Goal: Transaction & Acquisition: Purchase product/service

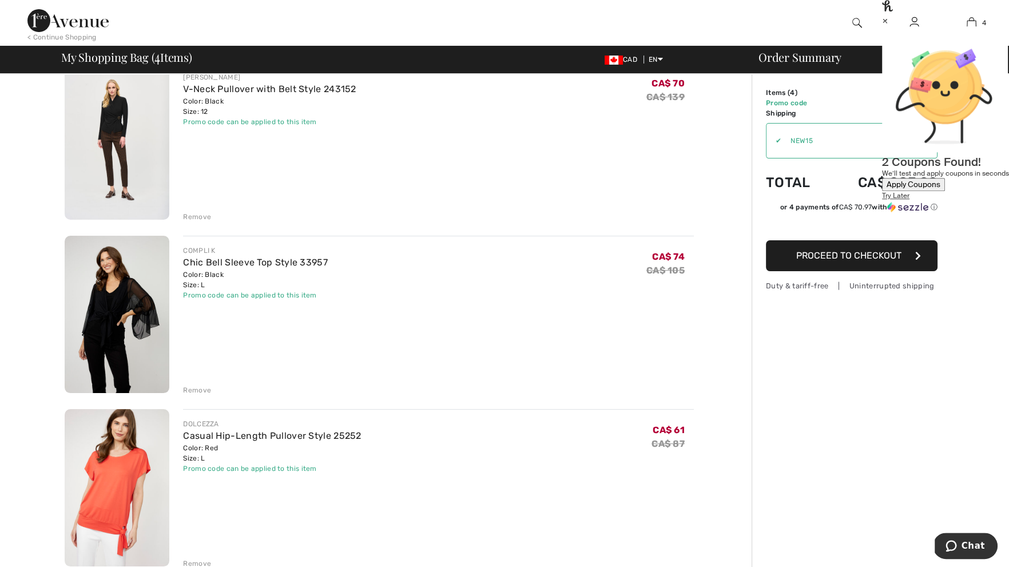
scroll to position [108, 0]
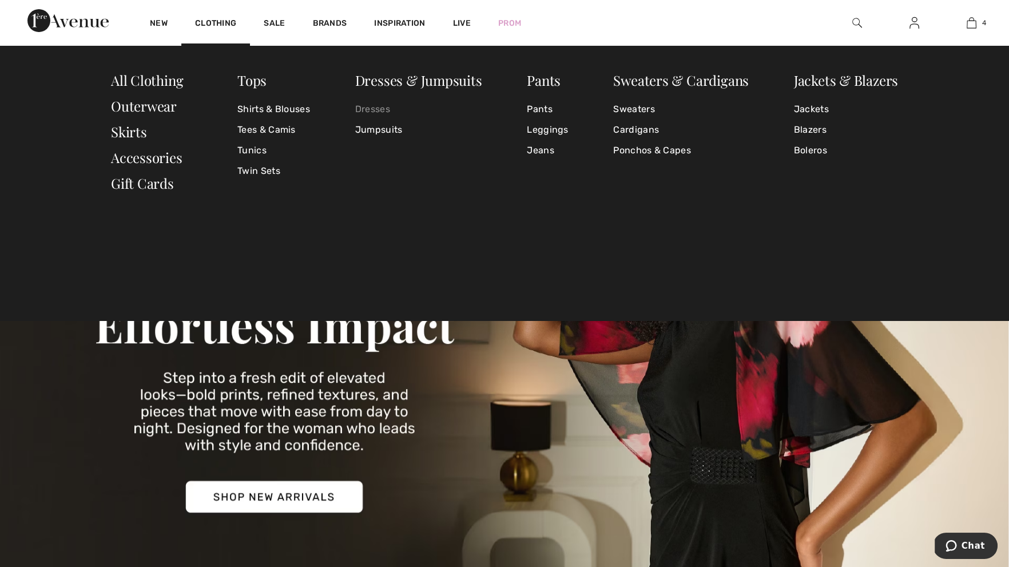
click at [376, 108] on link "Dresses" at bounding box center [418, 109] width 127 height 21
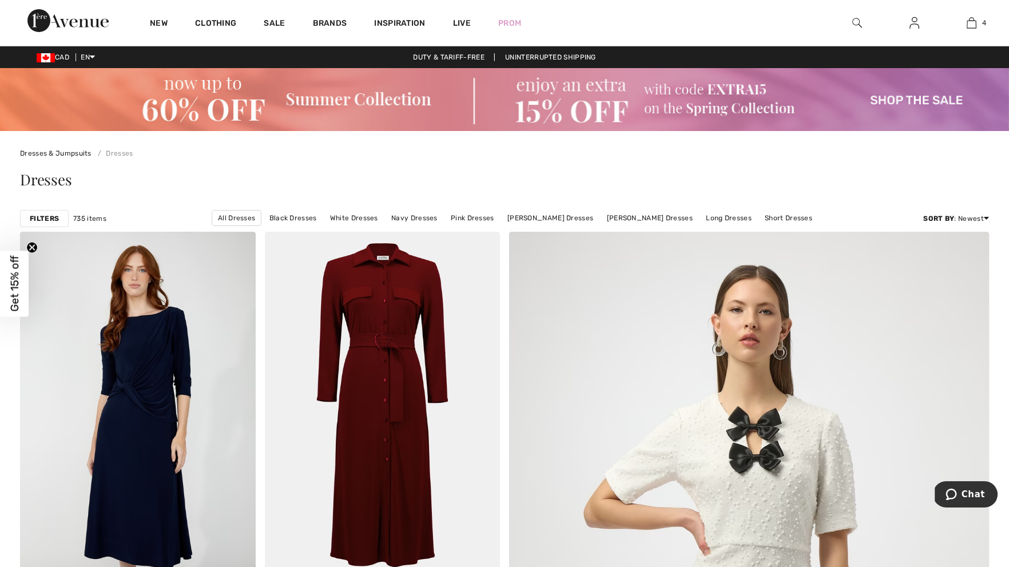
click at [49, 220] on strong "Filters" at bounding box center [44, 218] width 29 height 10
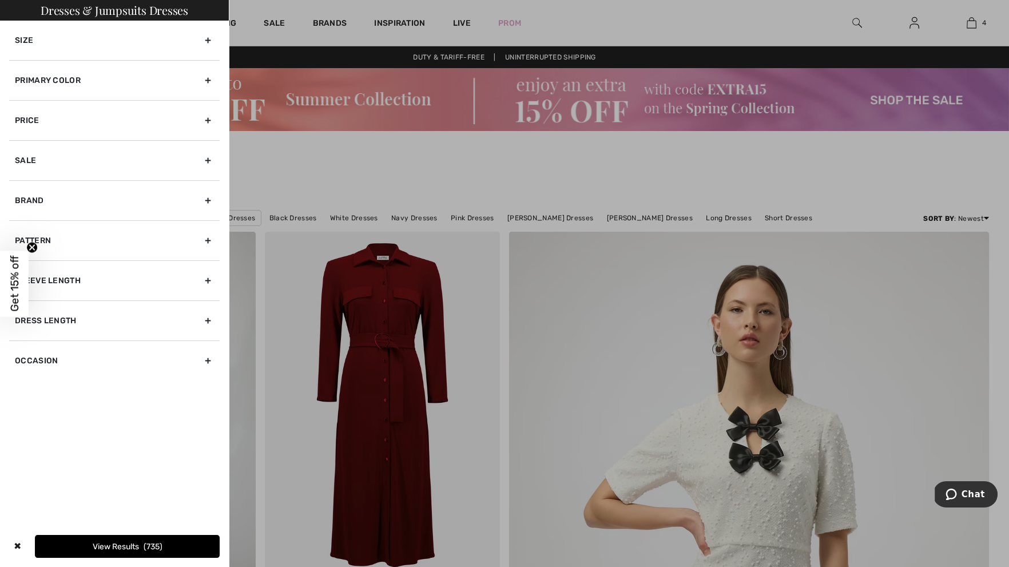
click at [113, 199] on div "Brand" at bounding box center [114, 200] width 210 height 40
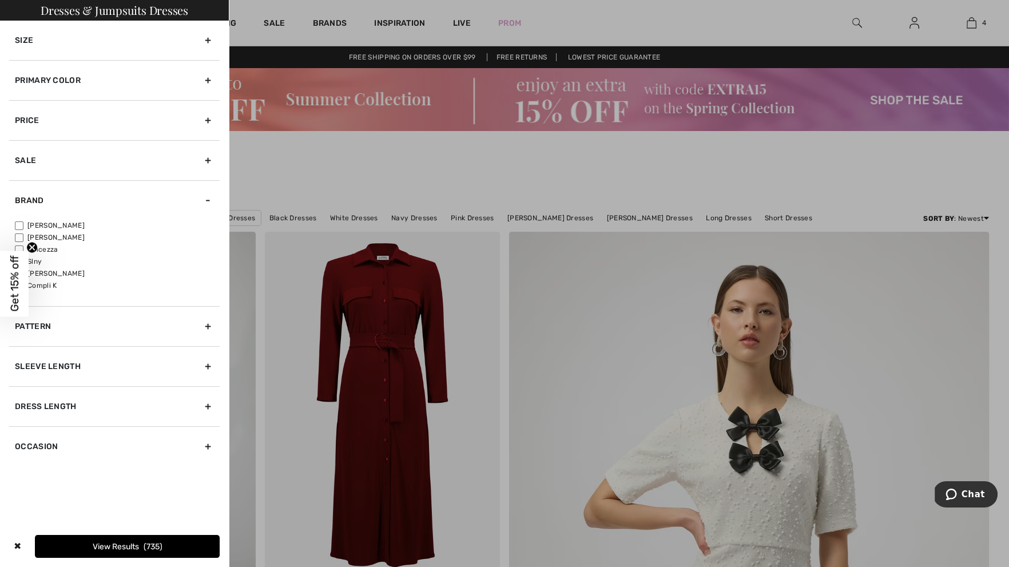
click at [57, 285] on label "Compli K" at bounding box center [117, 285] width 205 height 10
click at [23, 285] on input"] "Compli K" at bounding box center [19, 285] width 9 height 9
checkbox input"] "true"
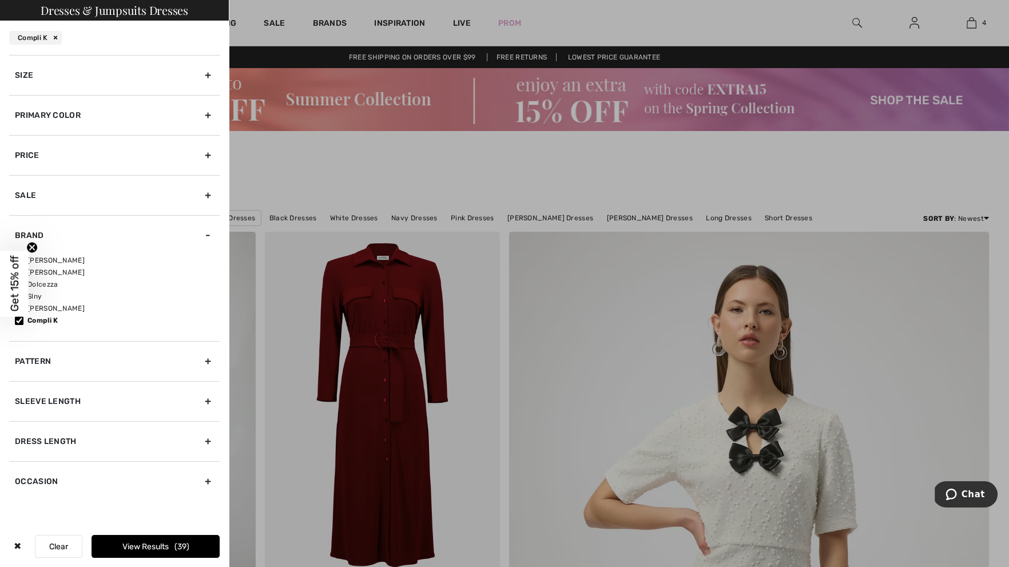
click at [130, 541] on button "View Results 39" at bounding box center [156, 546] width 128 height 23
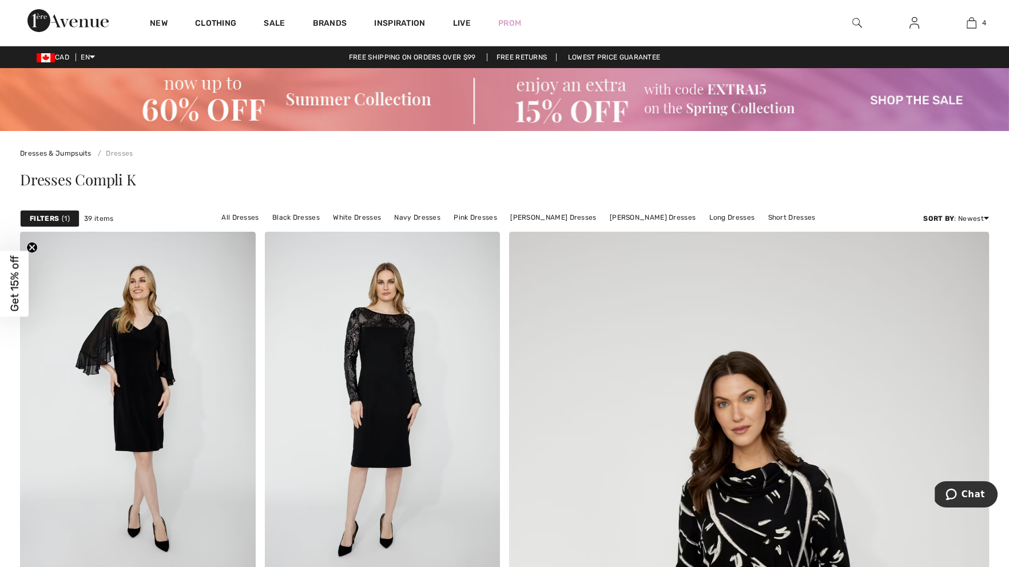
click at [55, 222] on strong "Filters" at bounding box center [44, 218] width 29 height 10
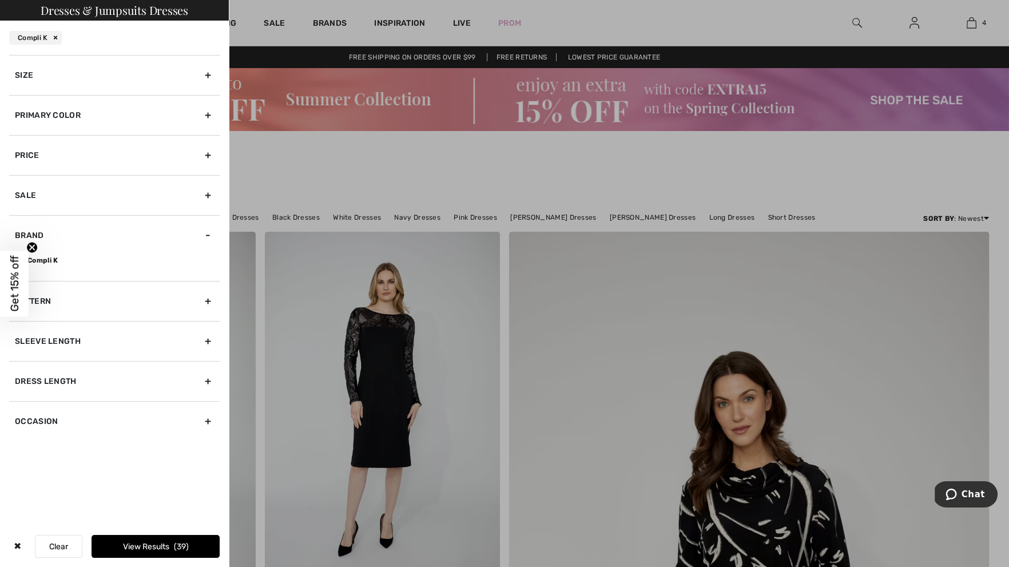
click at [206, 233] on div "Brand" at bounding box center [114, 235] width 210 height 40
click at [37, 241] on div "Brand" at bounding box center [114, 235] width 210 height 40
click at [35, 243] on circle "Close teaser" at bounding box center [32, 247] width 11 height 11
click at [21, 257] on input"] "Compli K" at bounding box center [19, 260] width 9 height 9
checkbox input"] "false"
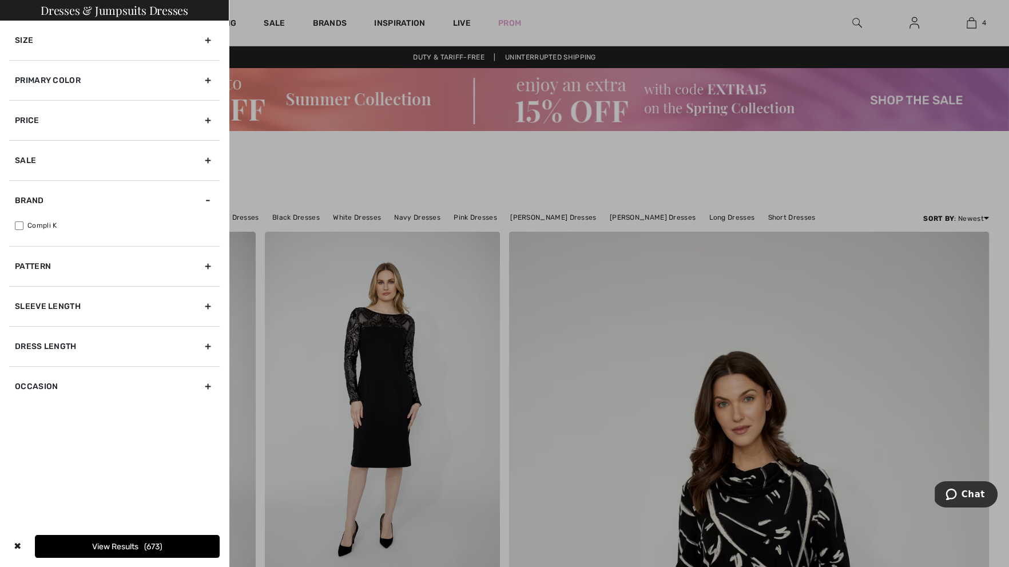
click at [210, 202] on div "Brand" at bounding box center [114, 200] width 210 height 40
click at [92, 209] on div "Brand" at bounding box center [114, 200] width 210 height 40
click at [127, 159] on div "Sale" at bounding box center [114, 160] width 210 height 40
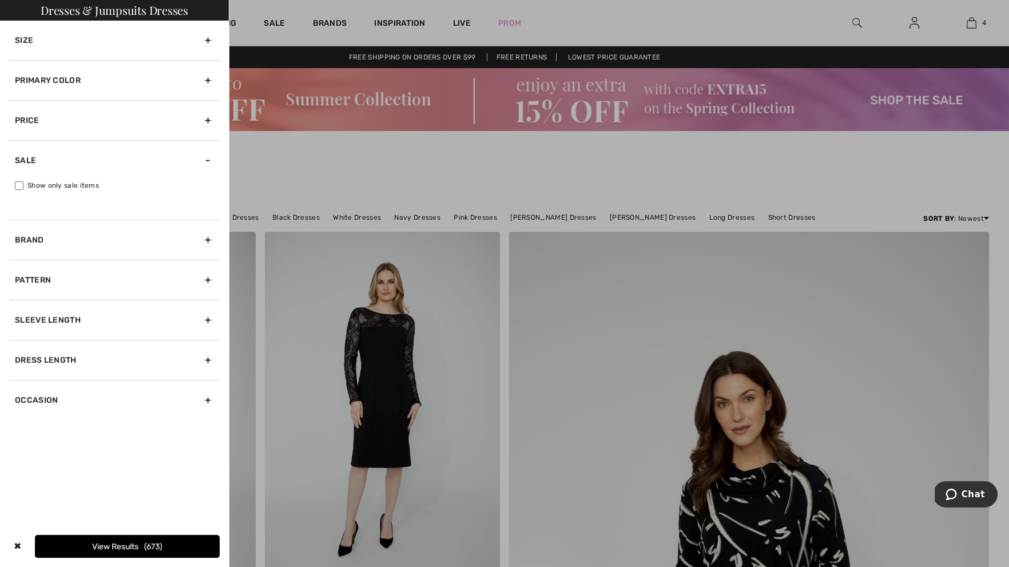
click at [297, 168] on div at bounding box center [504, 283] width 1009 height 567
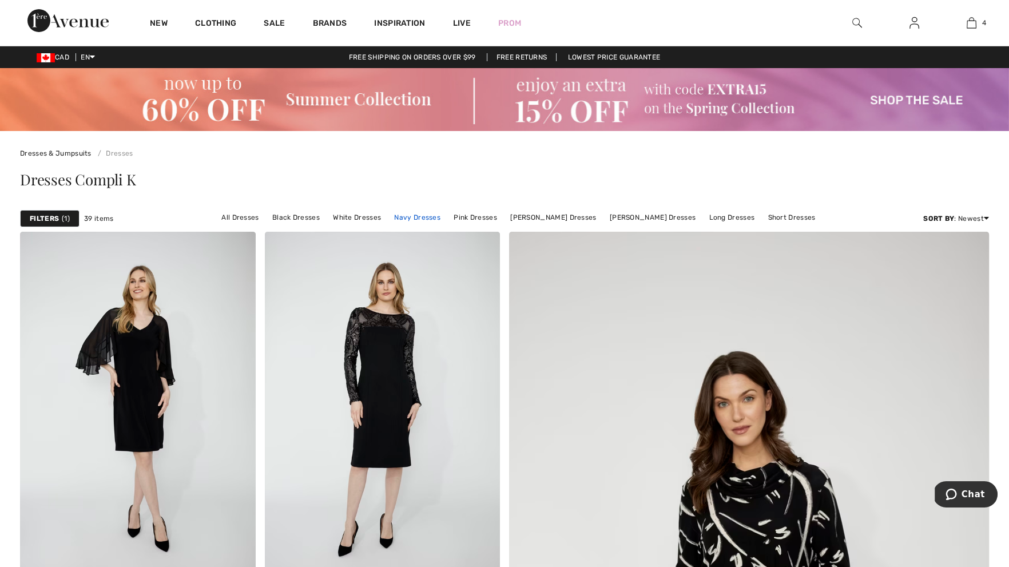
click at [434, 216] on link "Navy Dresses" at bounding box center [417, 217] width 58 height 15
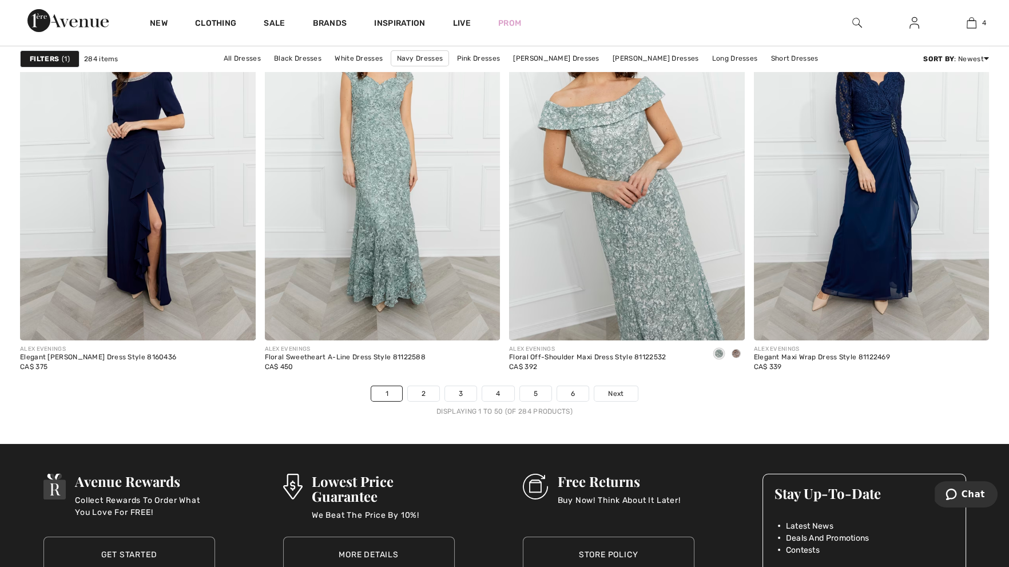
scroll to position [6054, 0]
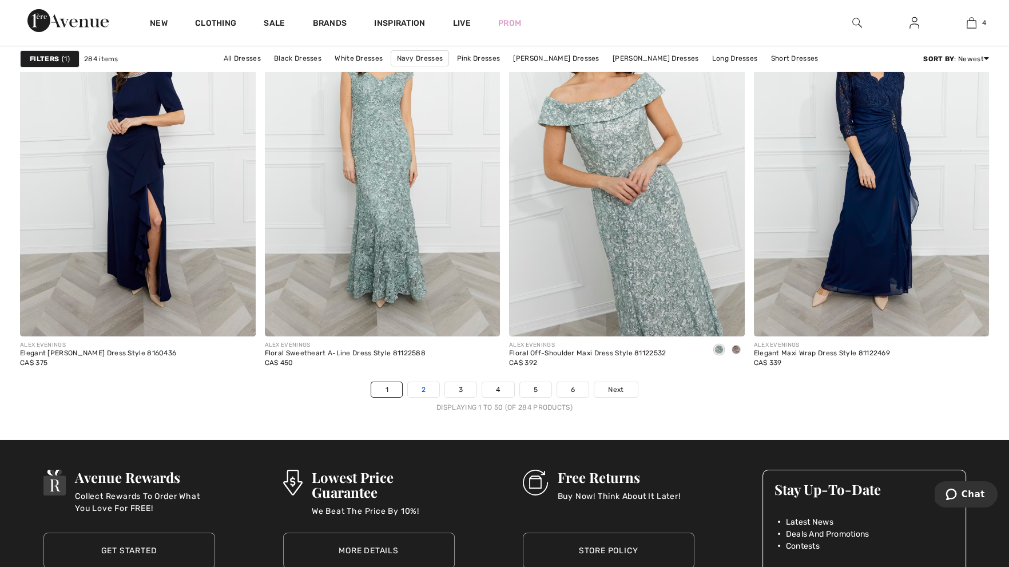
click at [420, 382] on link "2" at bounding box center [423, 389] width 31 height 15
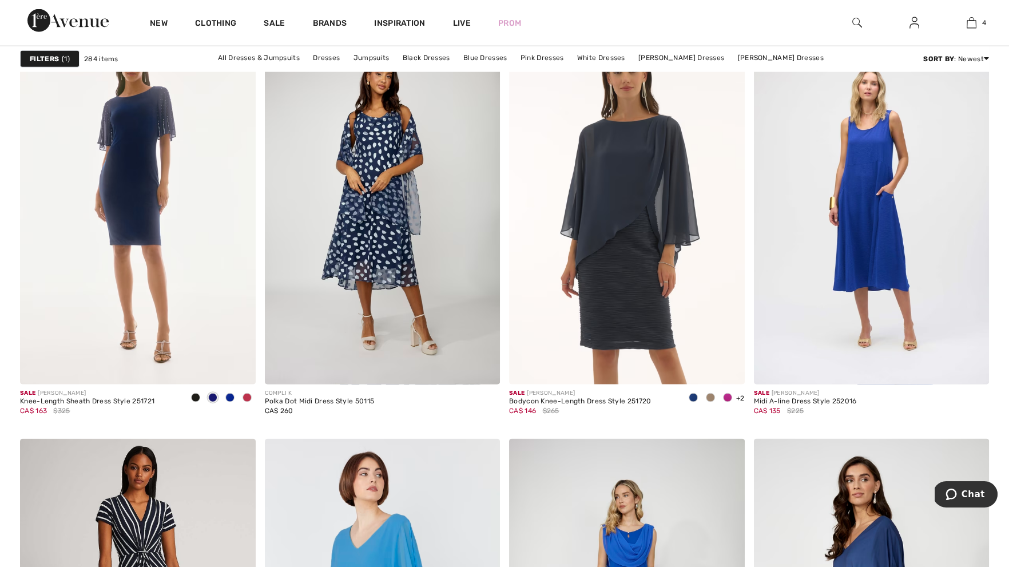
scroll to position [4180, 0]
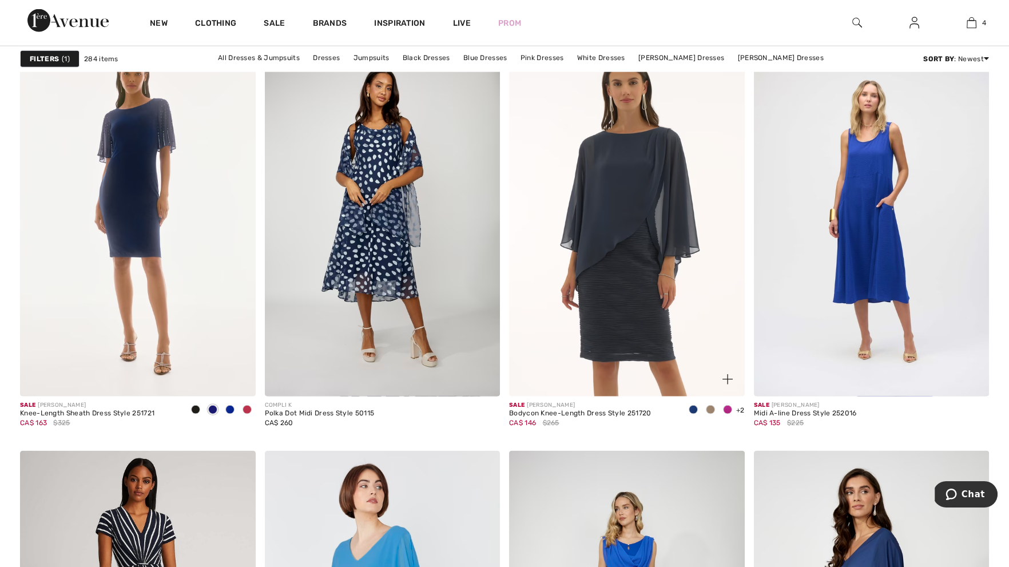
click at [726, 375] on img at bounding box center [727, 379] width 10 height 10
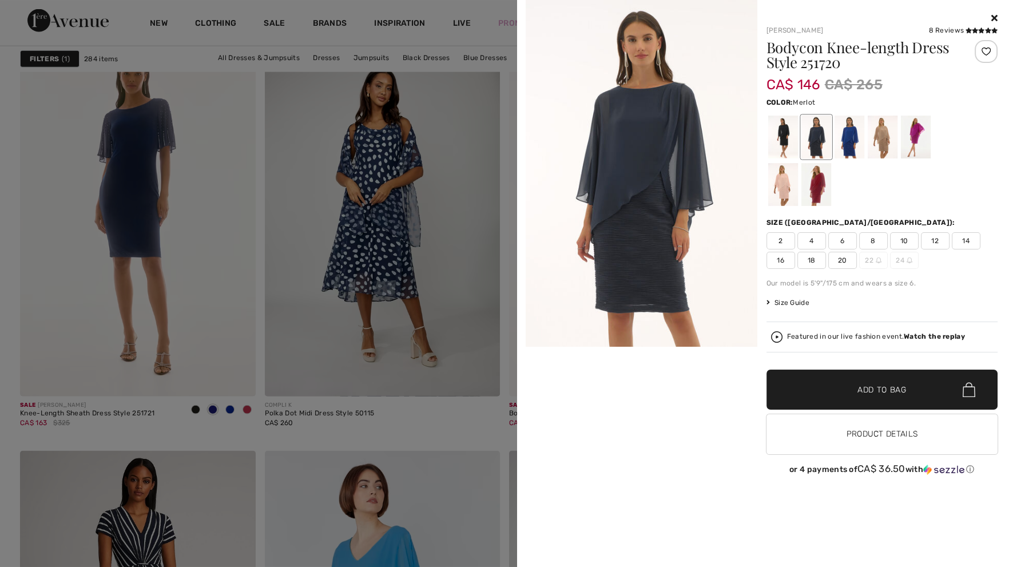
click at [801, 188] on div at bounding box center [816, 184] width 30 height 43
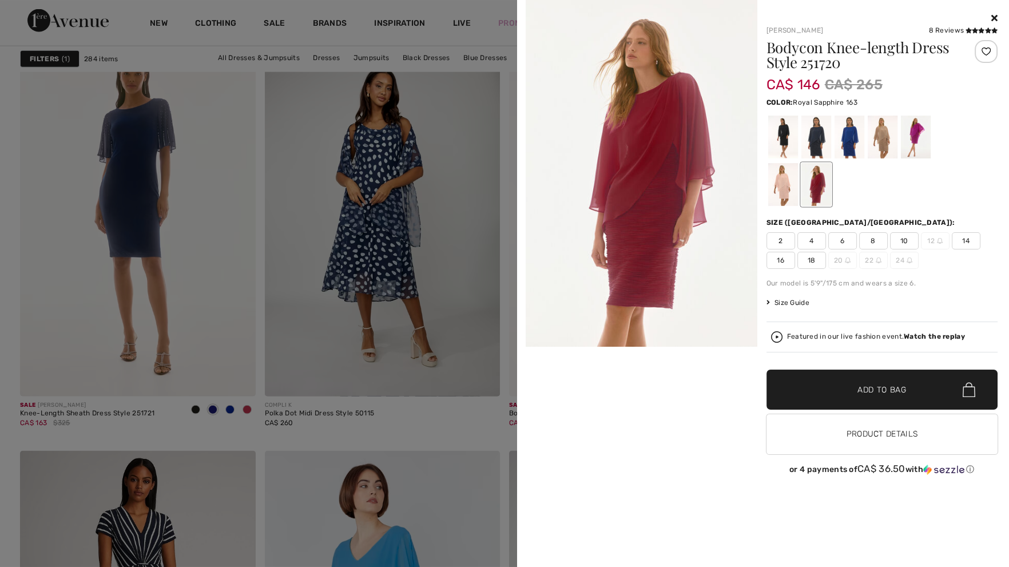
click at [851, 129] on div at bounding box center [849, 137] width 30 height 43
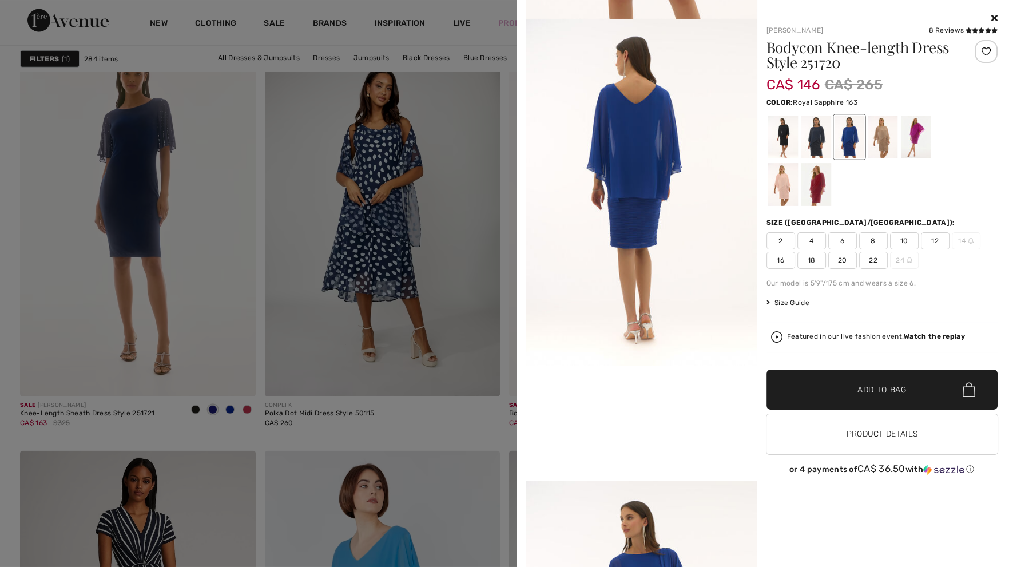
scroll to position [318, 0]
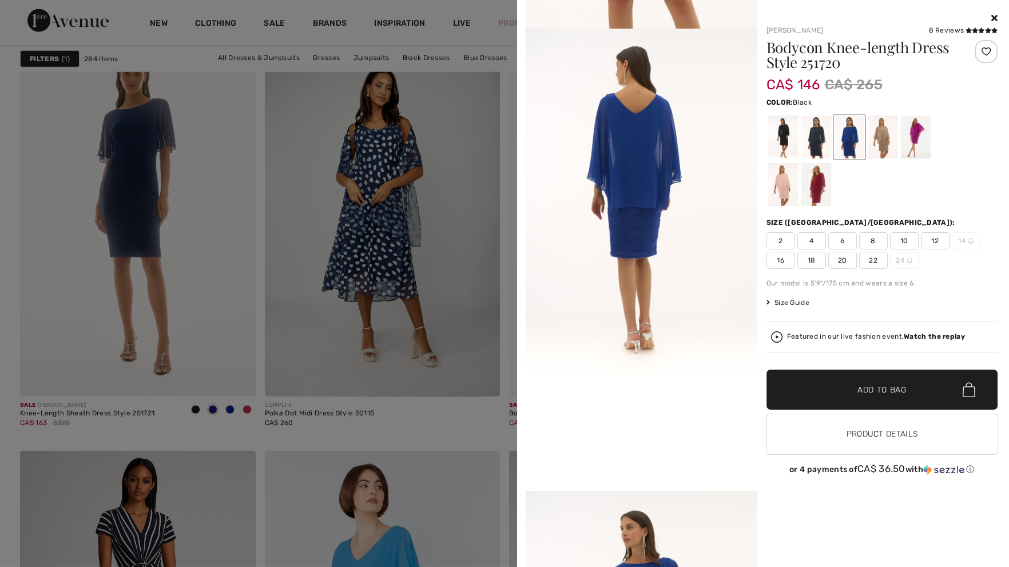
click at [782, 134] on div at bounding box center [783, 137] width 30 height 43
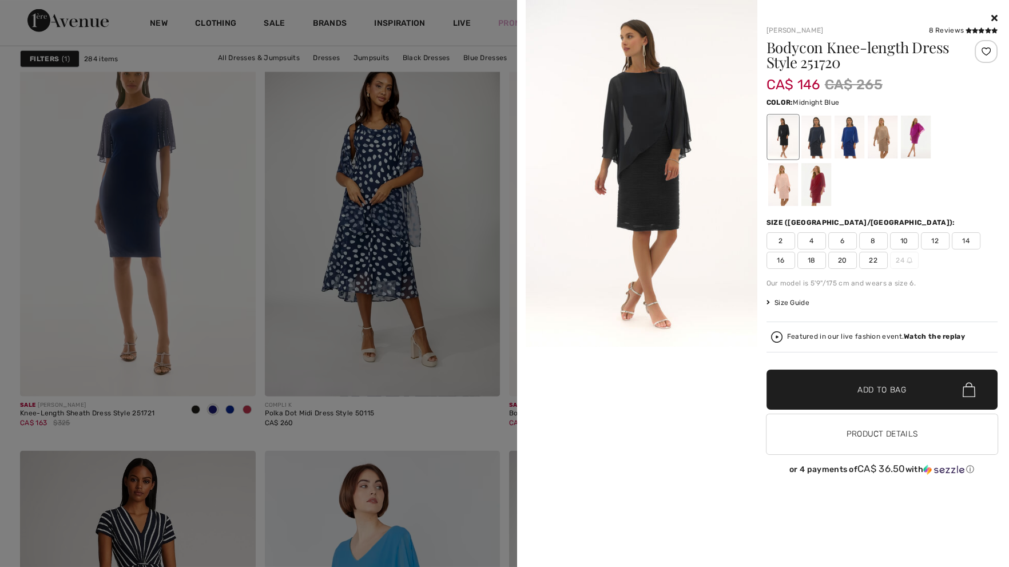
click at [814, 125] on div at bounding box center [816, 137] width 30 height 43
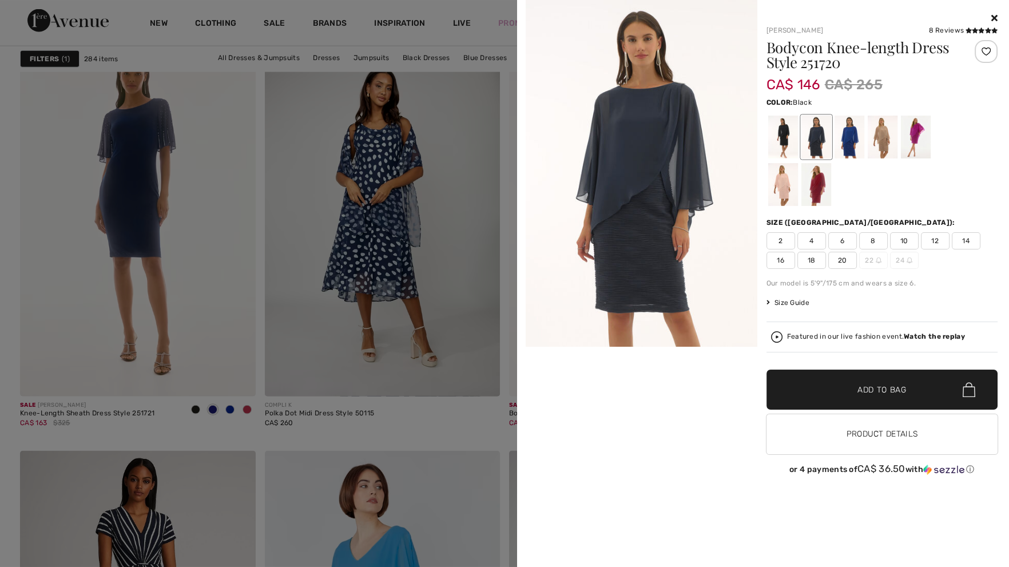
click at [780, 141] on div at bounding box center [783, 137] width 30 height 43
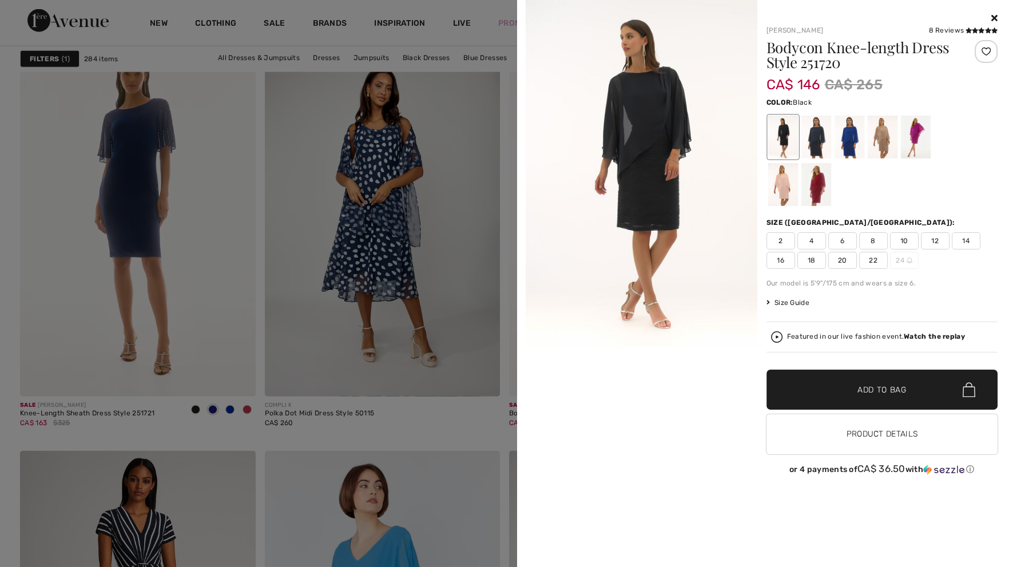
click at [970, 243] on span "14" at bounding box center [966, 240] width 29 height 17
click at [884, 400] on span "✔ Added to Bag Add to Bag" at bounding box center [882, 390] width 232 height 40
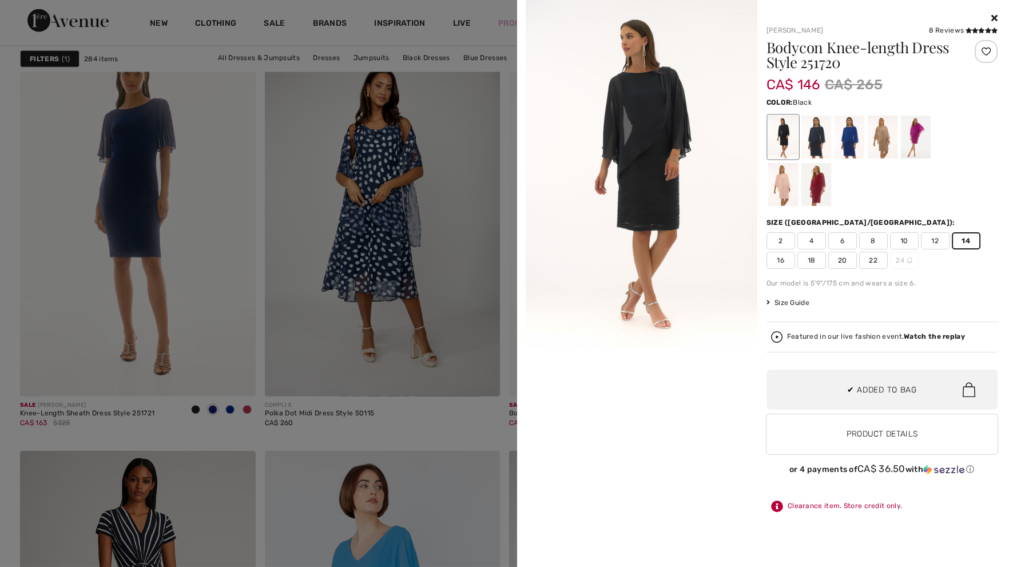
scroll to position [302, 0]
click at [819, 55] on h1 "Bodycon Knee-length Dress Style 251720" at bounding box center [862, 55] width 193 height 30
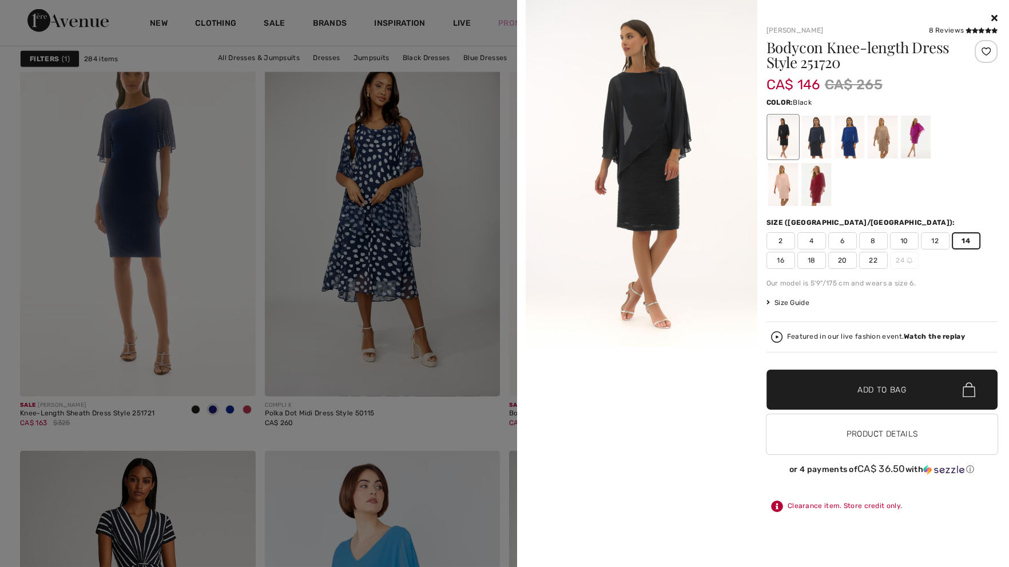
click at [663, 320] on img at bounding box center [642, 173] width 232 height 347
click at [508, 306] on div at bounding box center [504, 283] width 1009 height 567
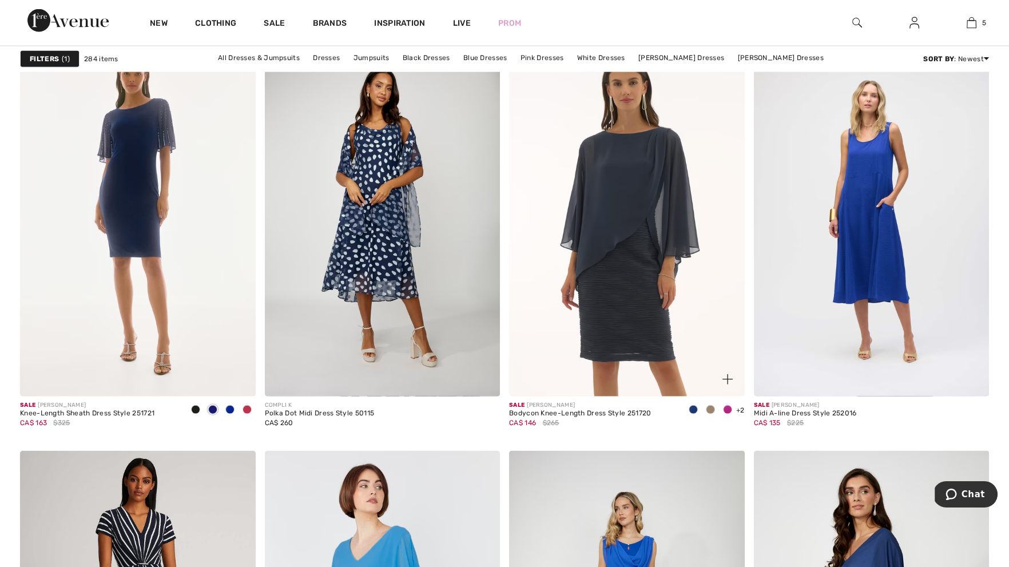
click at [635, 251] on img at bounding box center [627, 219] width 236 height 353
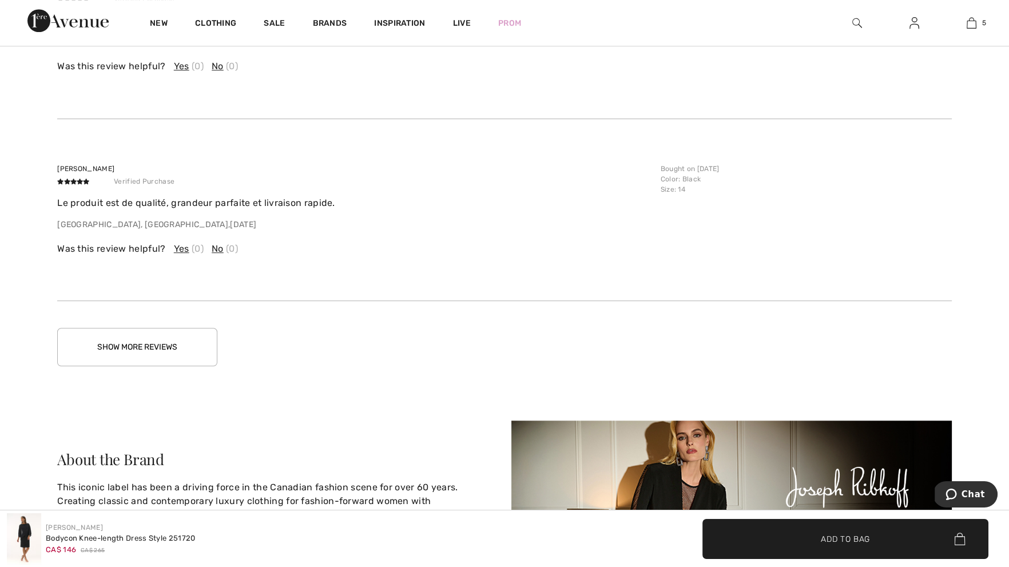
scroll to position [1637, 0]
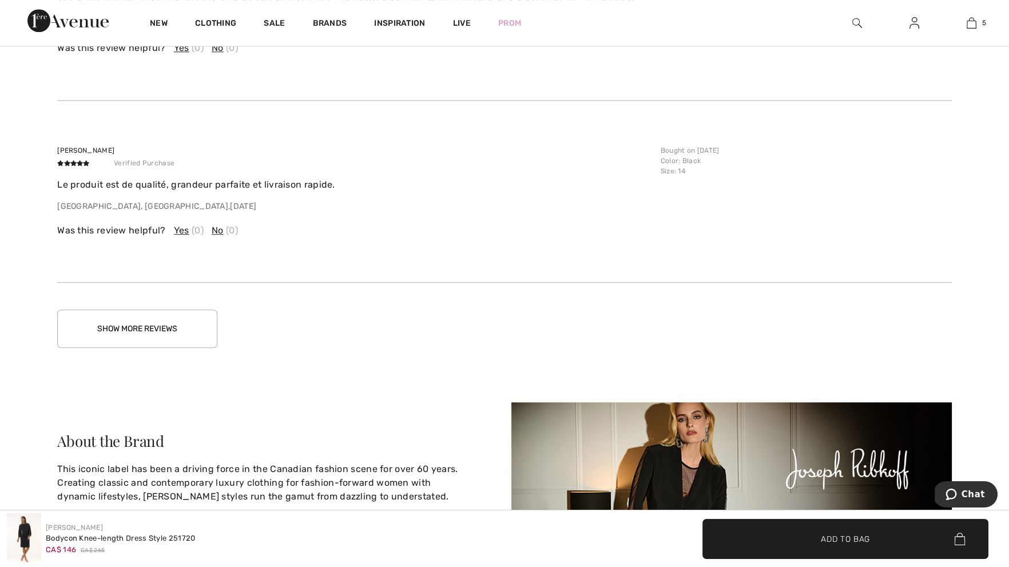
click at [178, 315] on button "Show More Reviews" at bounding box center [137, 328] width 160 height 38
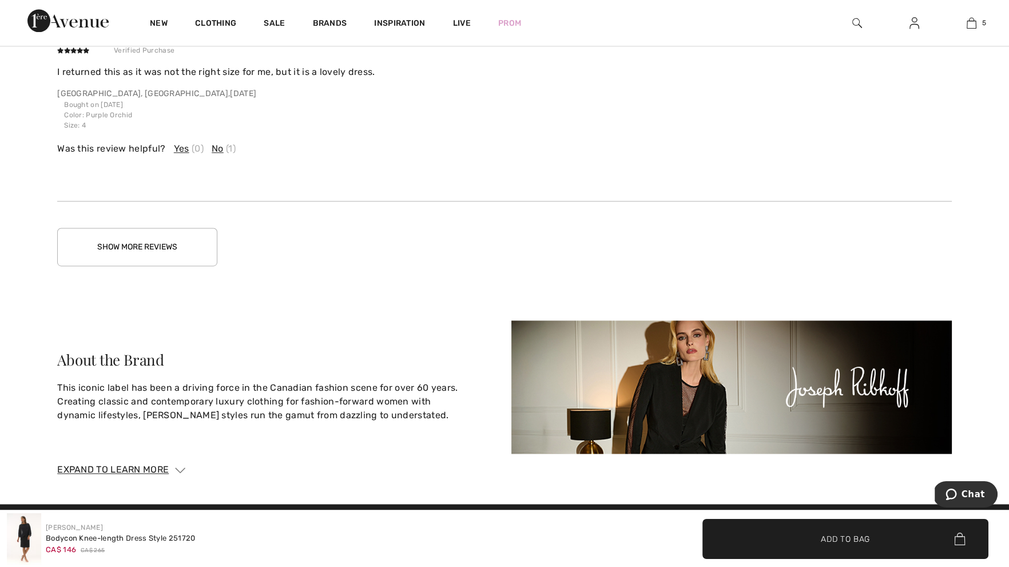
scroll to position [2412, 0]
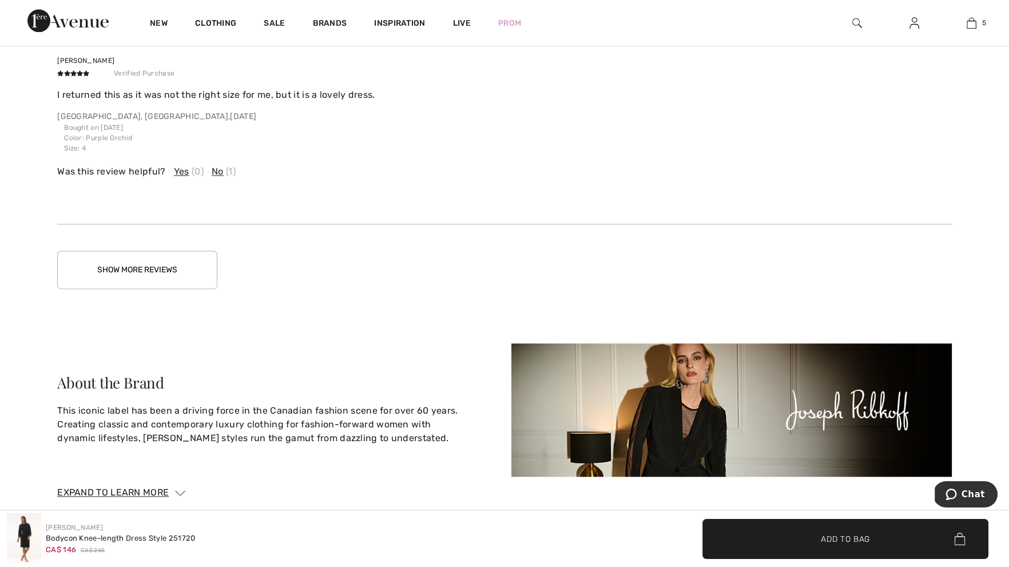
click at [174, 267] on button "Show More Reviews" at bounding box center [137, 270] width 160 height 38
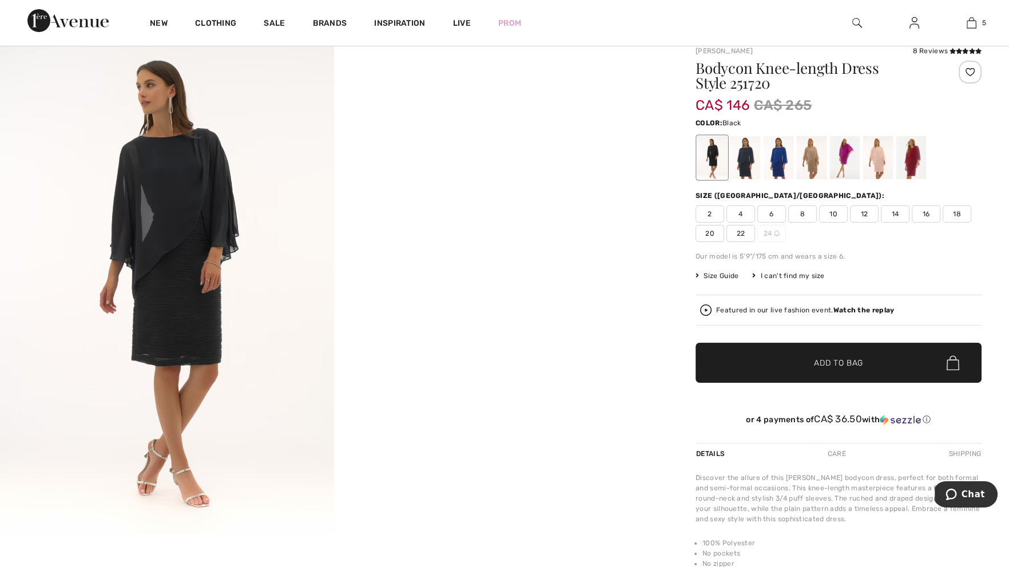
scroll to position [147, 0]
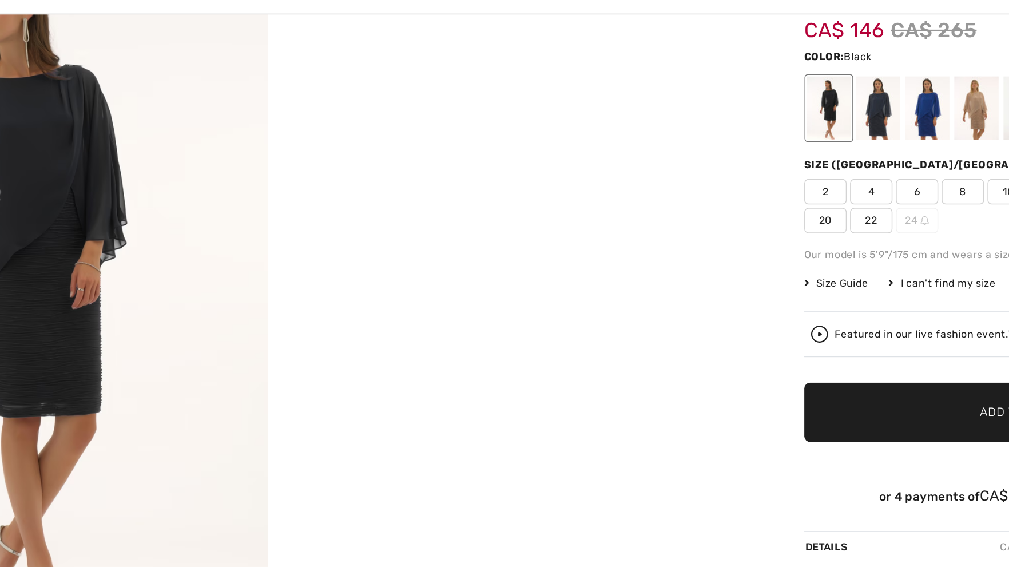
click at [208, 222] on img at bounding box center [167, 234] width 334 height 501
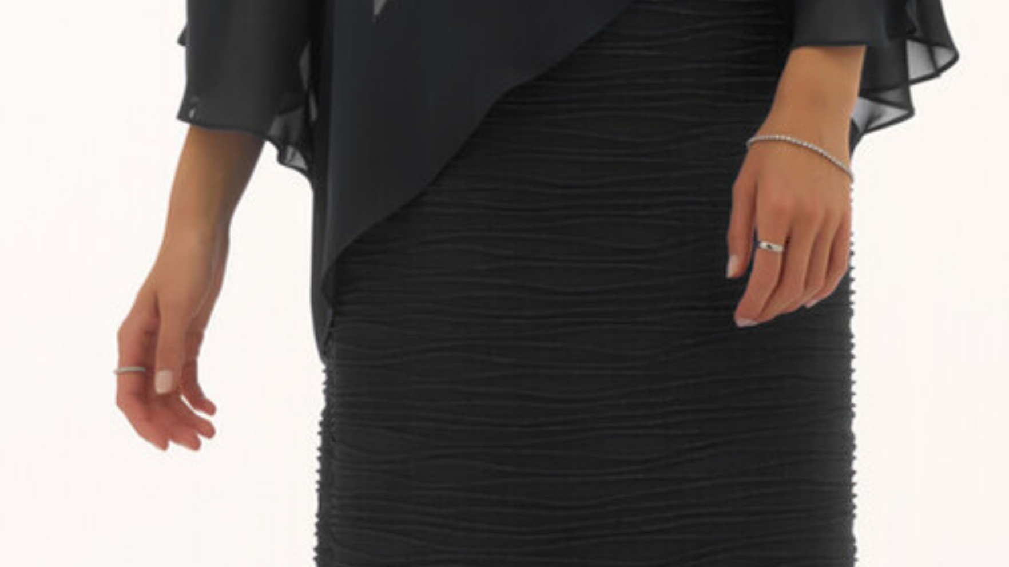
scroll to position [503, 0]
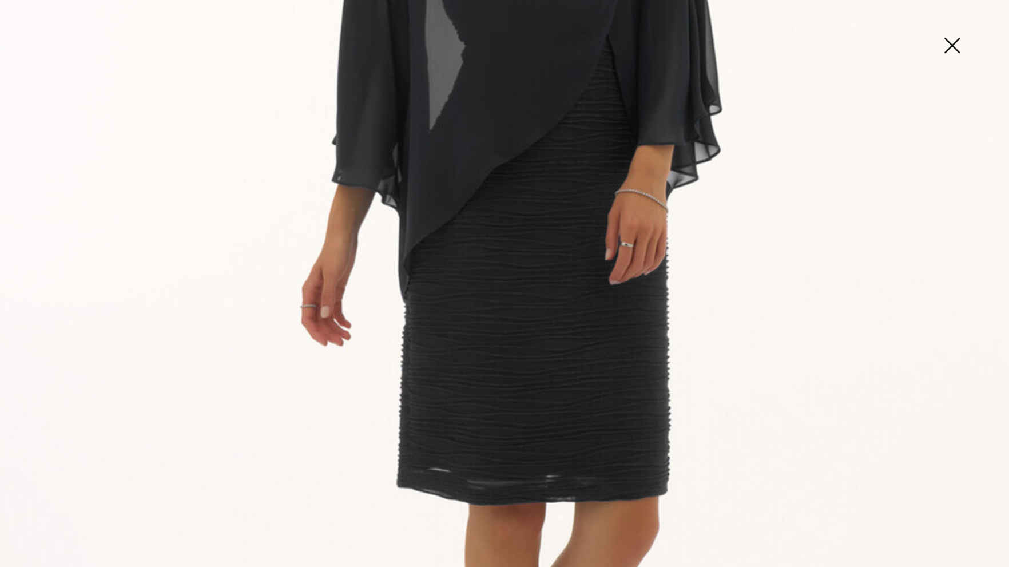
click at [514, 478] on img at bounding box center [504, 252] width 1009 height 1511
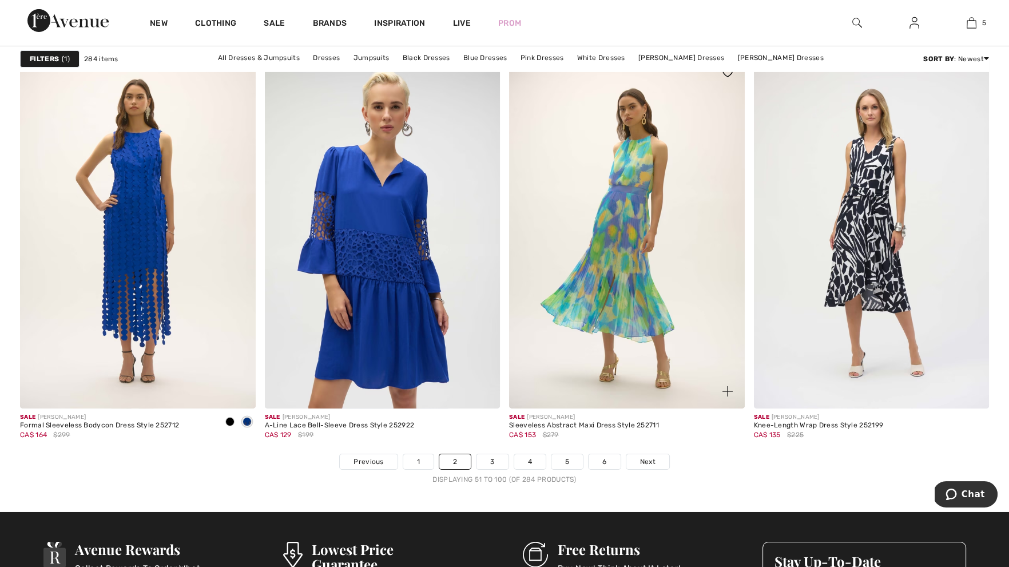
scroll to position [5984, 0]
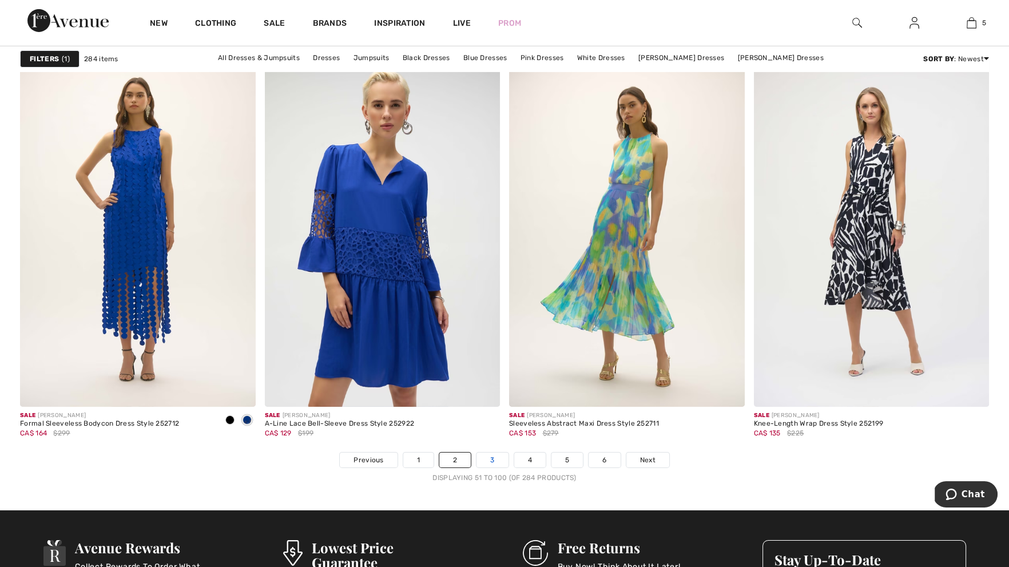
click at [491, 456] on link "3" at bounding box center [491, 459] width 31 height 15
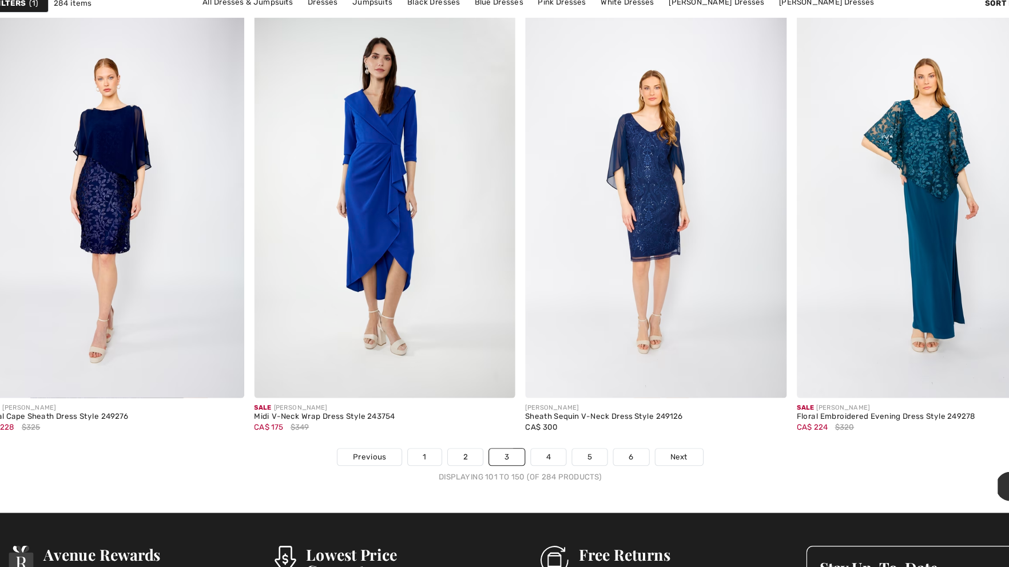
scroll to position [5997, 0]
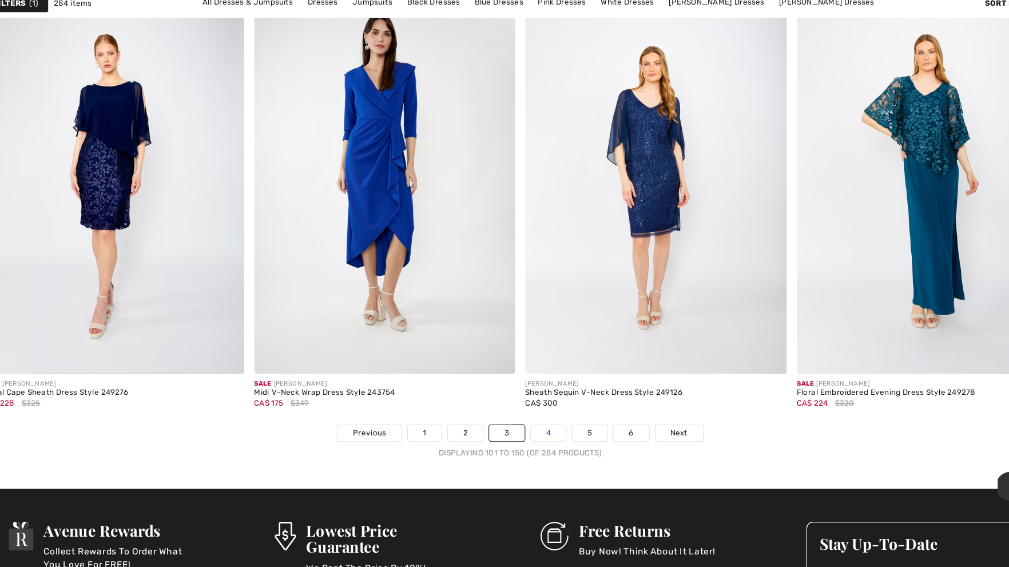
click at [530, 447] on link "4" at bounding box center [529, 446] width 31 height 15
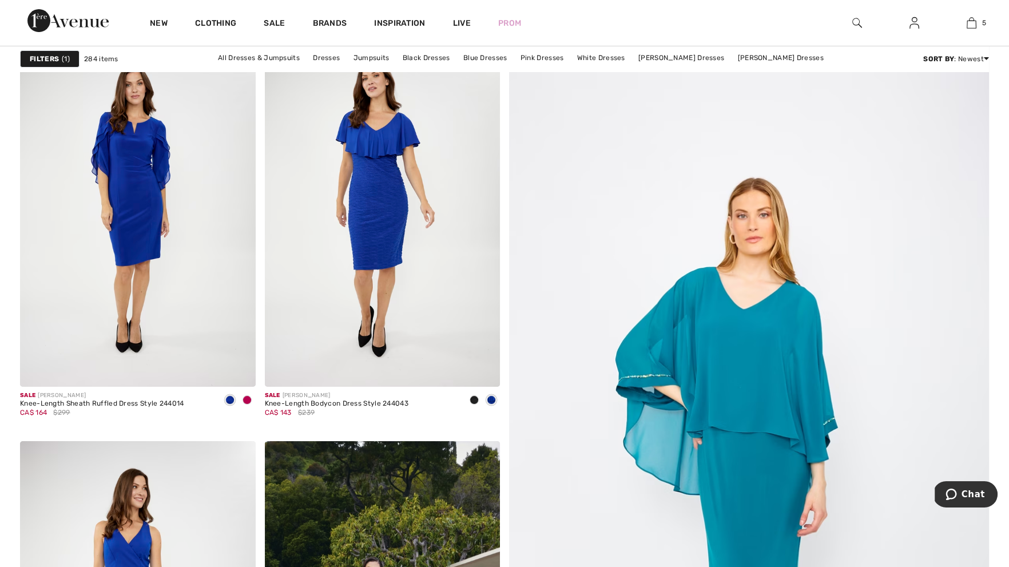
scroll to position [197, 0]
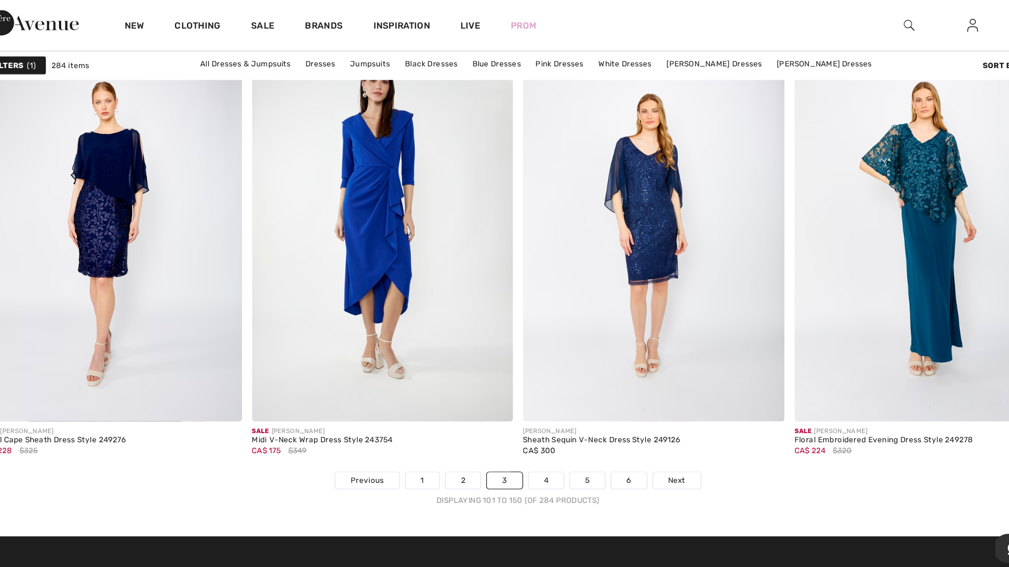
scroll to position [6008, 0]
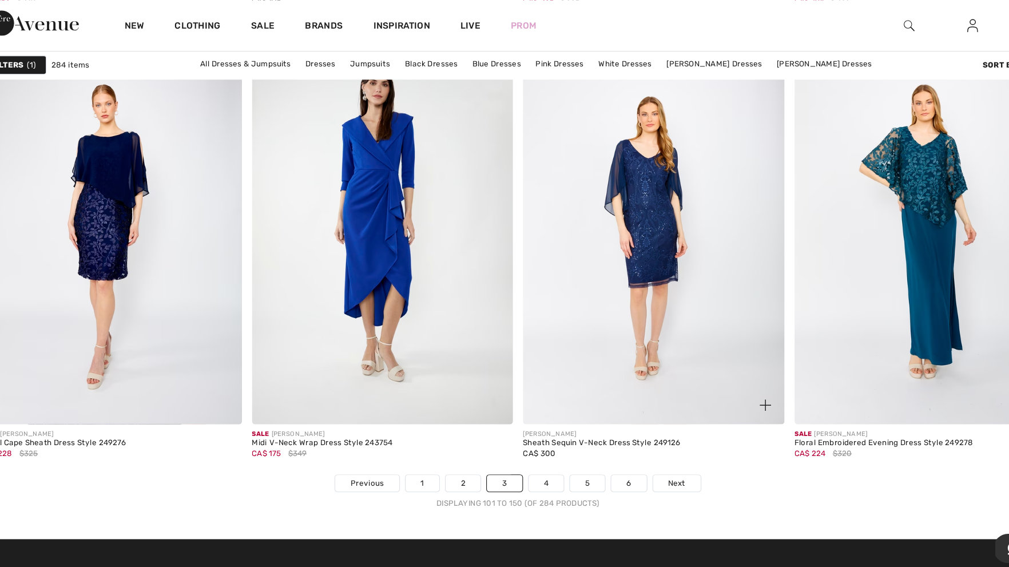
click at [728, 364] on img at bounding box center [727, 365] width 10 height 10
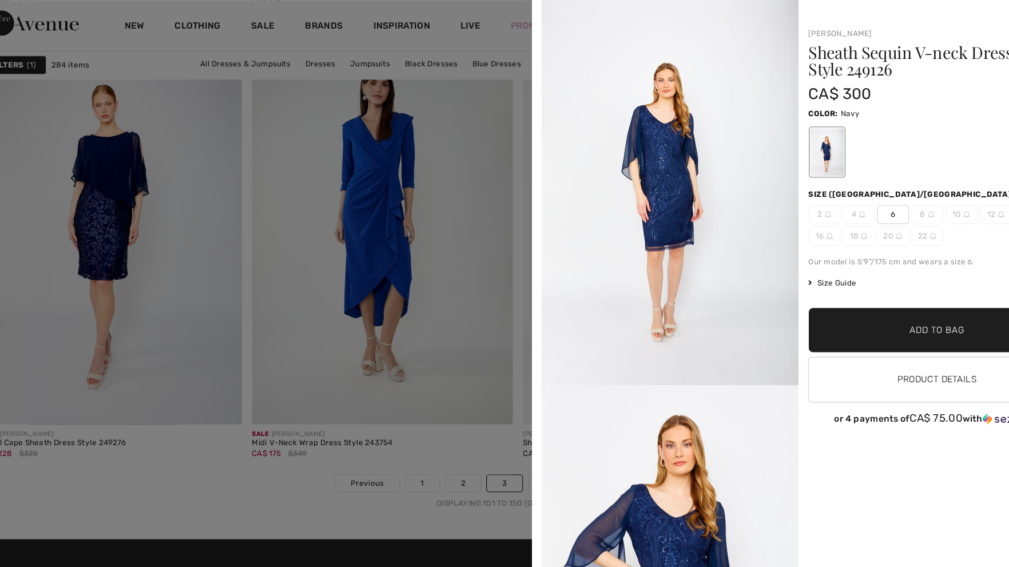
click at [436, 328] on div at bounding box center [504, 283] width 1009 height 567
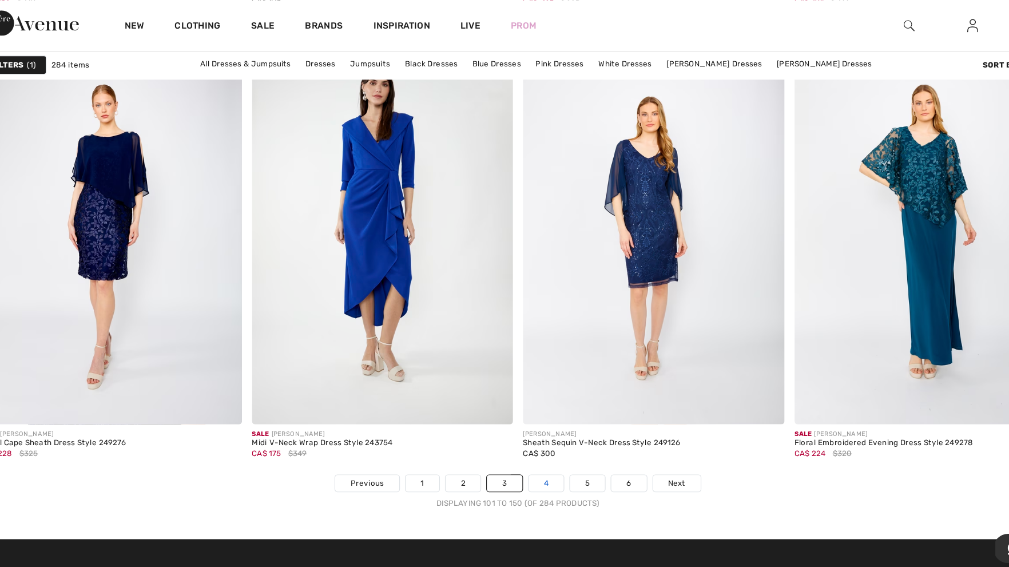
click at [538, 434] on link "4" at bounding box center [529, 435] width 31 height 15
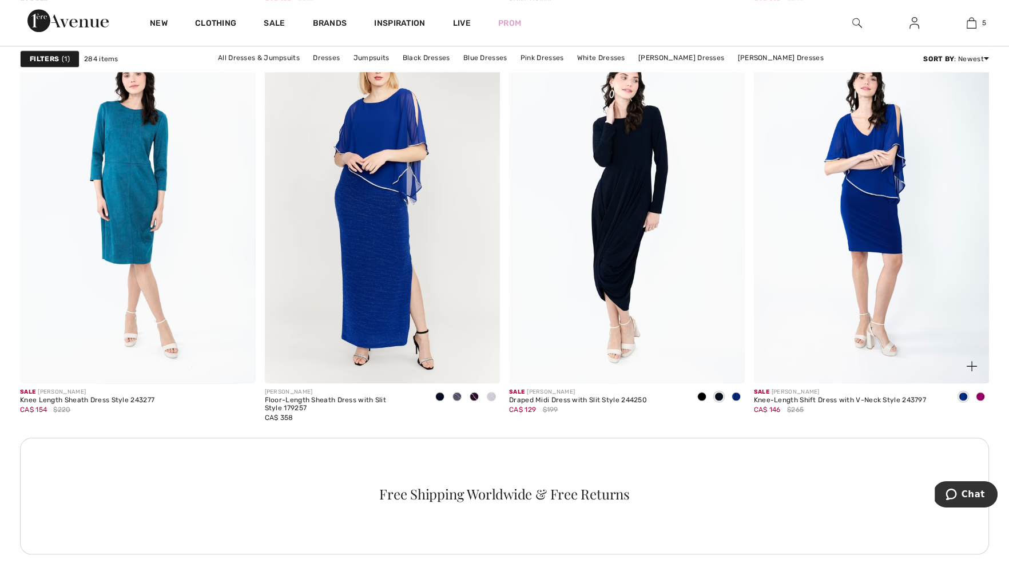
scroll to position [1435, 0]
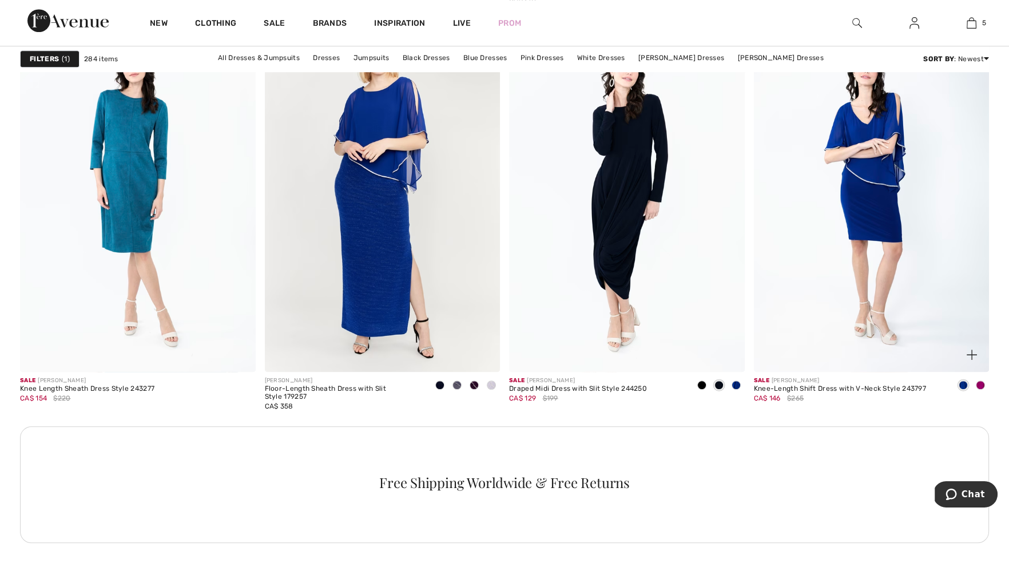
click at [978, 355] on span at bounding box center [971, 354] width 23 height 23
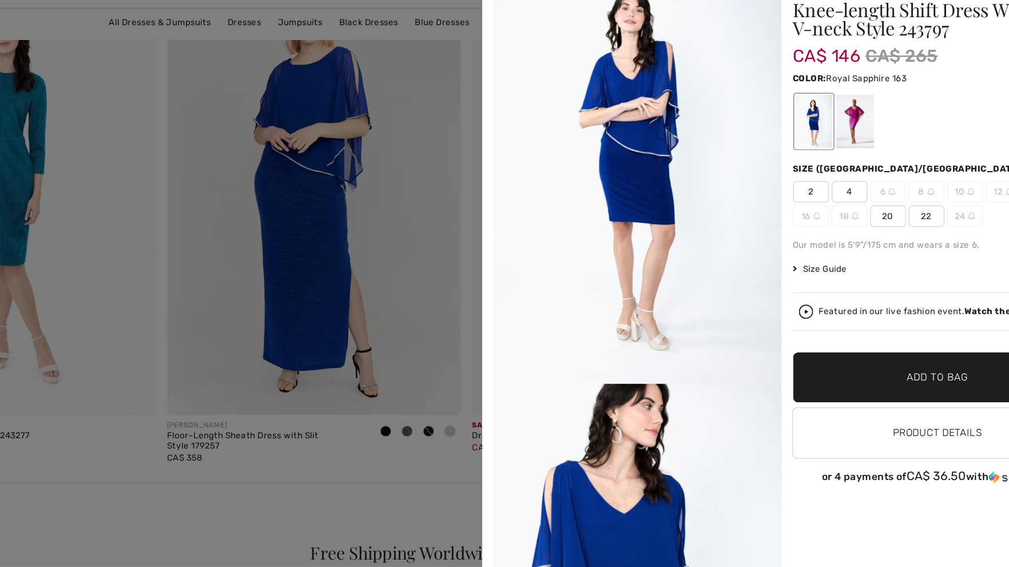
scroll to position [1440, 0]
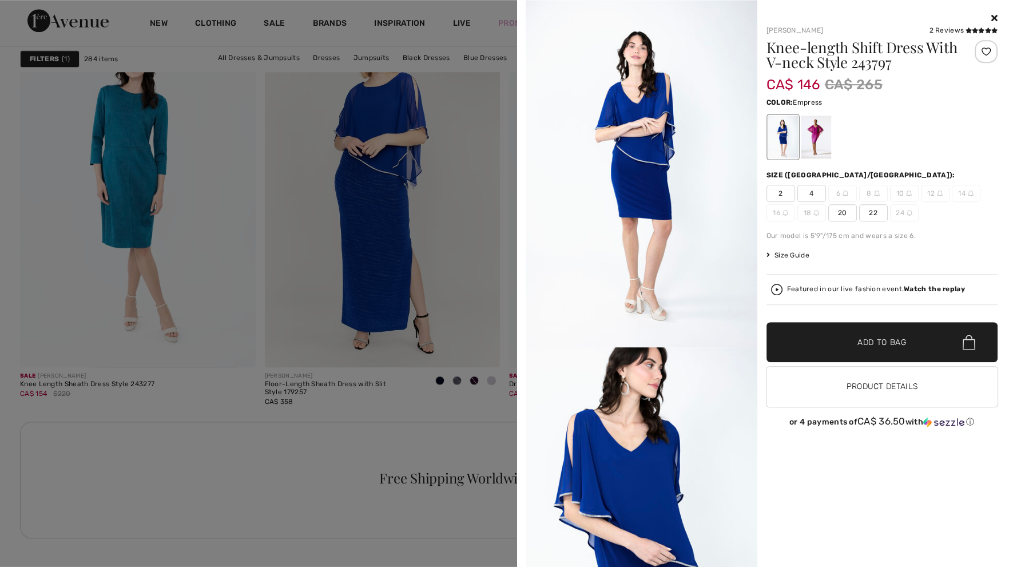
click at [812, 134] on div at bounding box center [816, 137] width 30 height 43
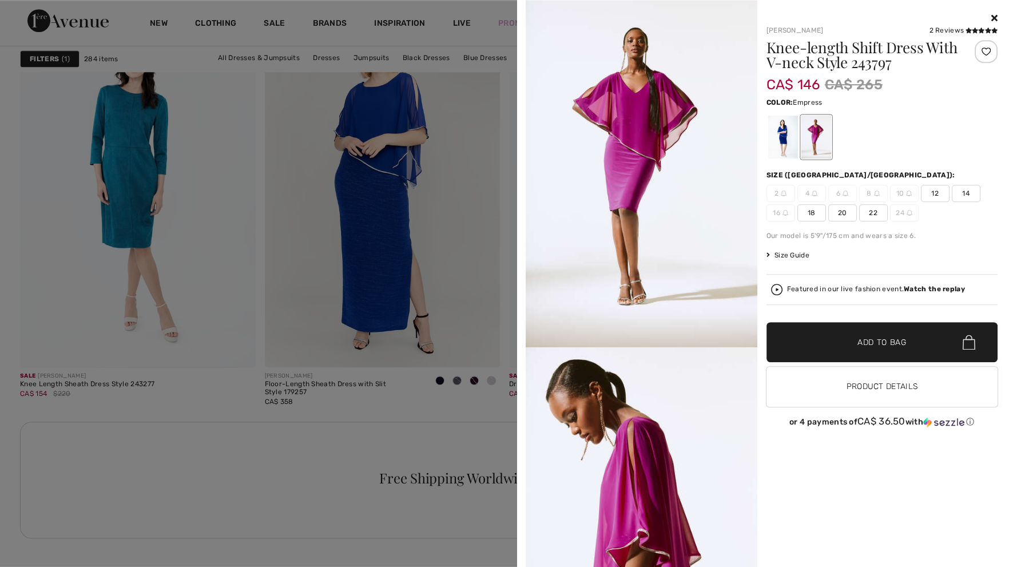
click at [997, 15] on icon at bounding box center [994, 17] width 6 height 9
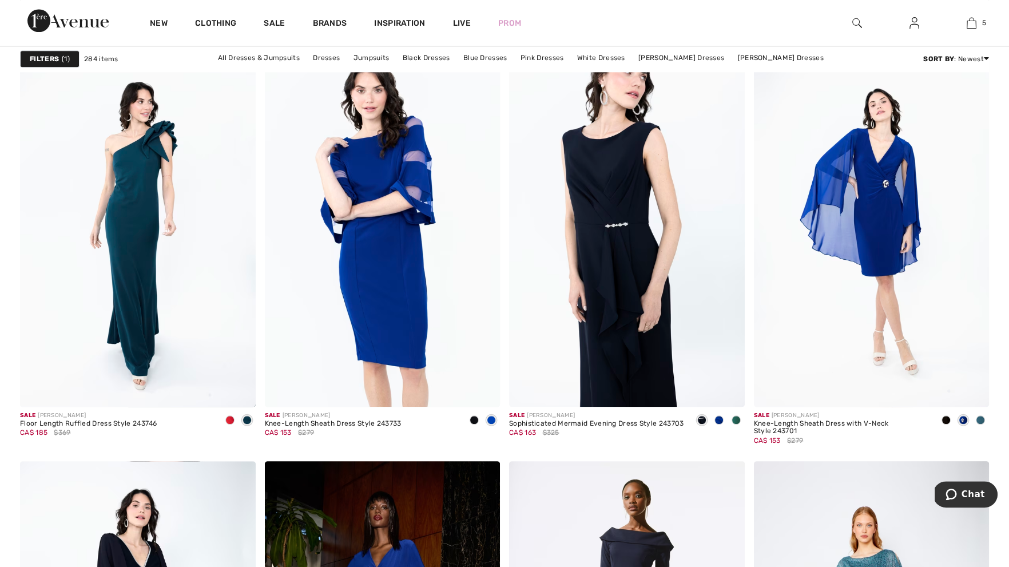
scroll to position [1971, 0]
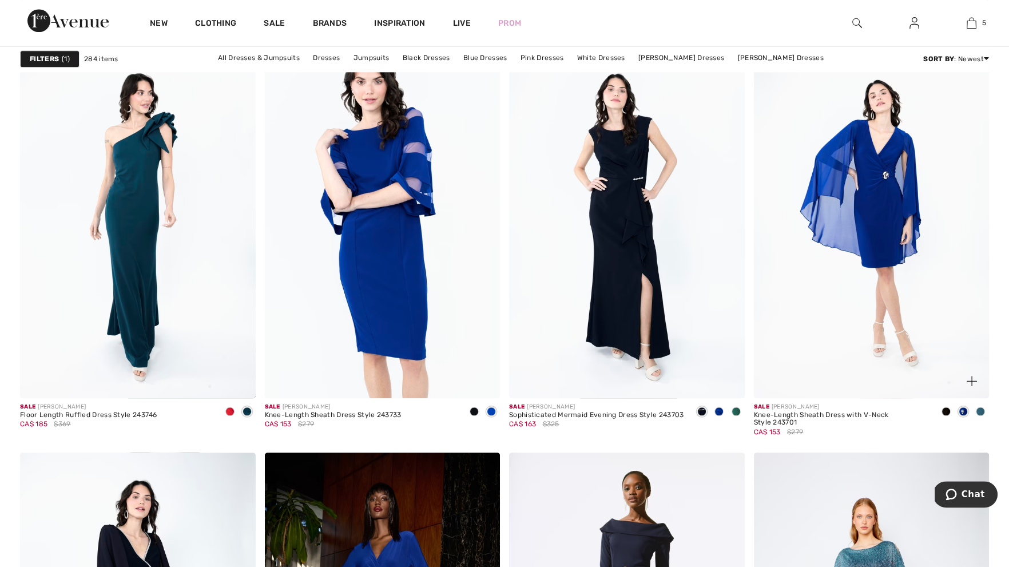
click at [974, 384] on img at bounding box center [972, 381] width 10 height 10
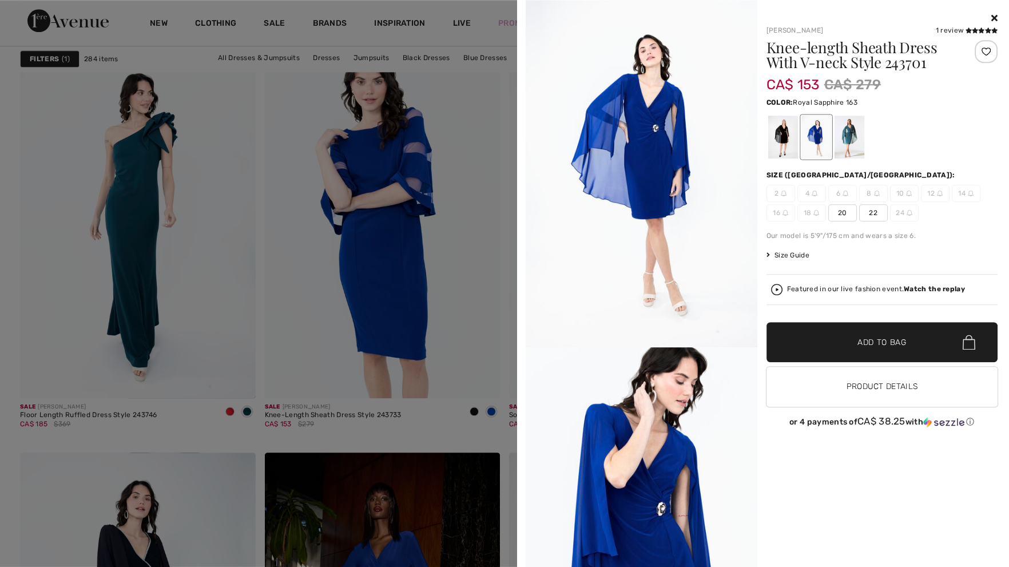
click at [815, 142] on div at bounding box center [816, 137] width 30 height 43
click at [784, 148] on div at bounding box center [783, 137] width 30 height 43
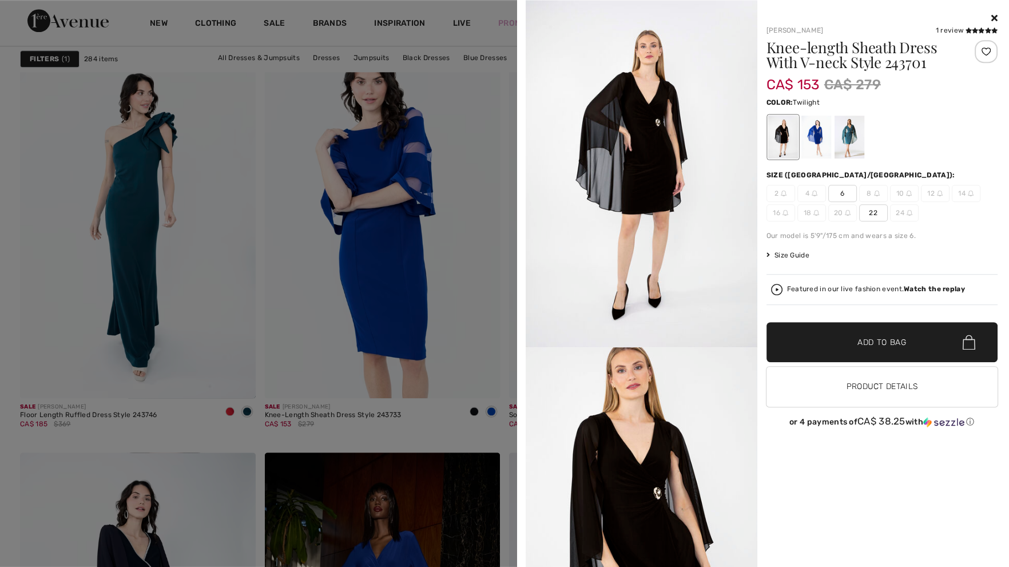
click at [843, 138] on div at bounding box center [849, 137] width 30 height 43
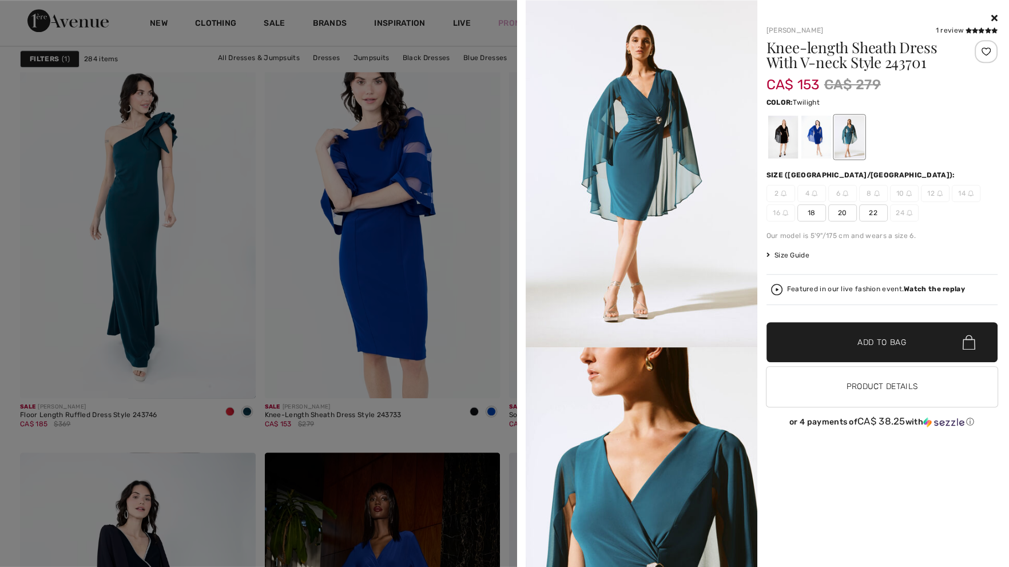
click at [995, 21] on icon at bounding box center [994, 17] width 6 height 9
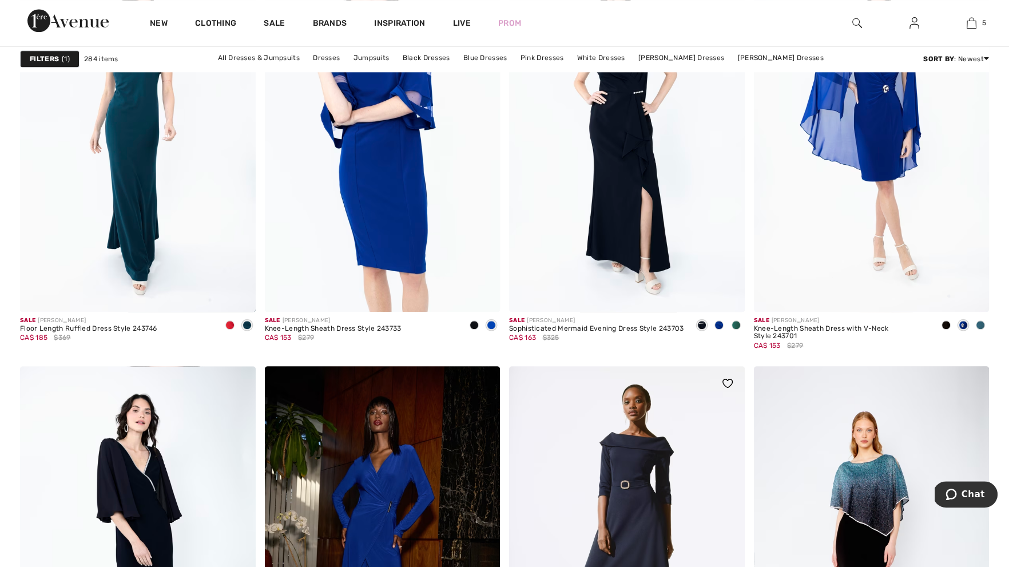
scroll to position [2059, 0]
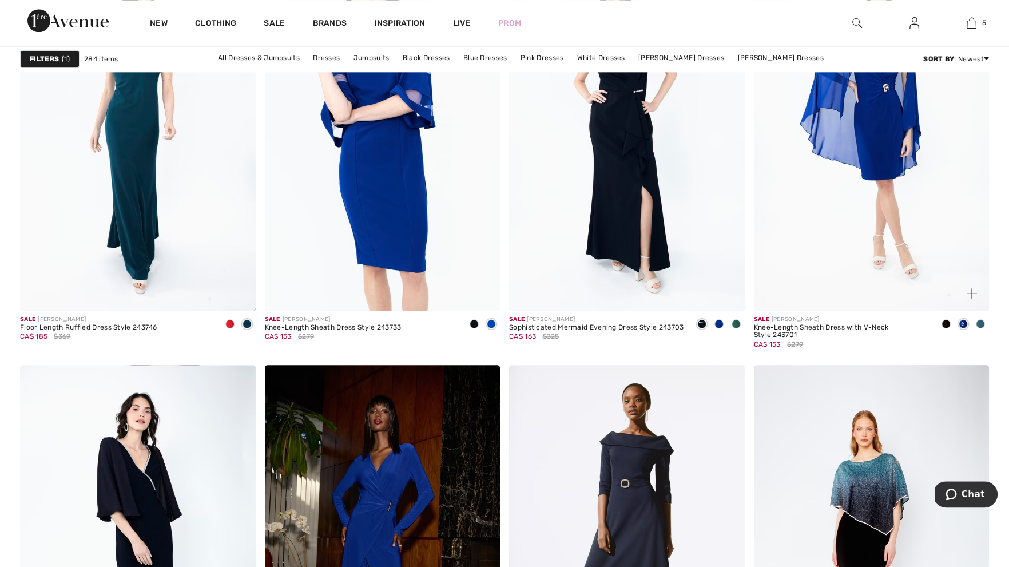
click at [977, 287] on span at bounding box center [971, 293] width 23 height 23
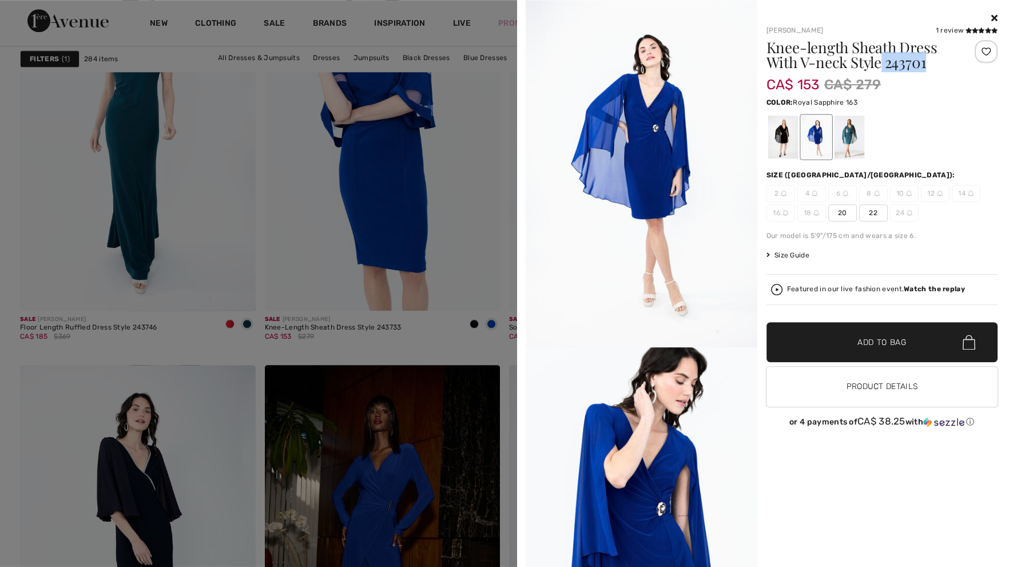
drag, startPoint x: 933, startPoint y: 69, endPoint x: 883, endPoint y: 63, distance: 50.7
click at [883, 63] on h1 "Knee-length Sheath Dress With V-neck Style 243701" at bounding box center [862, 55] width 193 height 30
copy h1 "243701"
click at [998, 11] on div "Your browser does not support the video tag. Joseph Ribkoff 1 review 1 review K…" at bounding box center [763, 283] width 483 height 567
click at [995, 18] on icon at bounding box center [994, 17] width 6 height 9
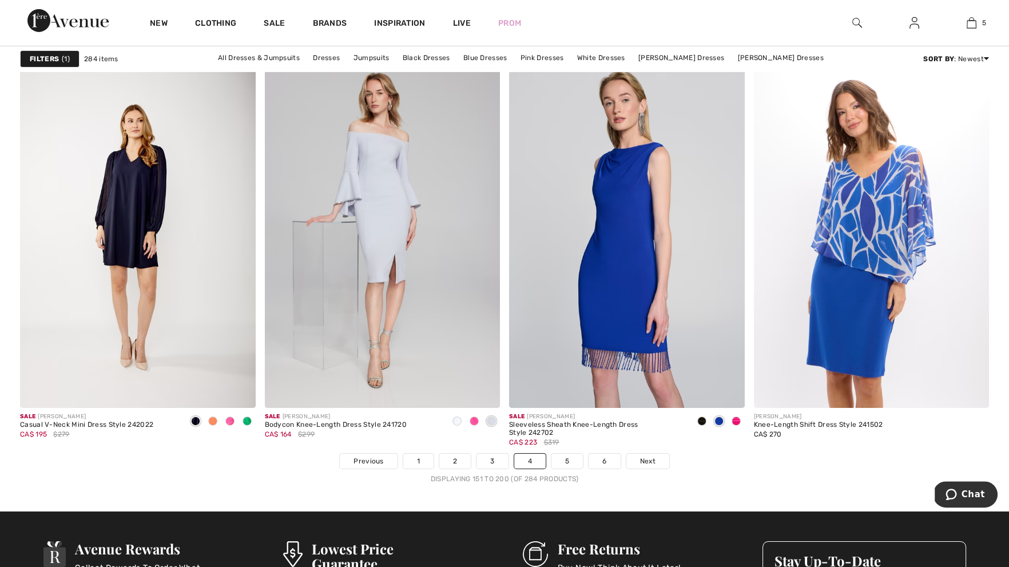
scroll to position [5984, 0]
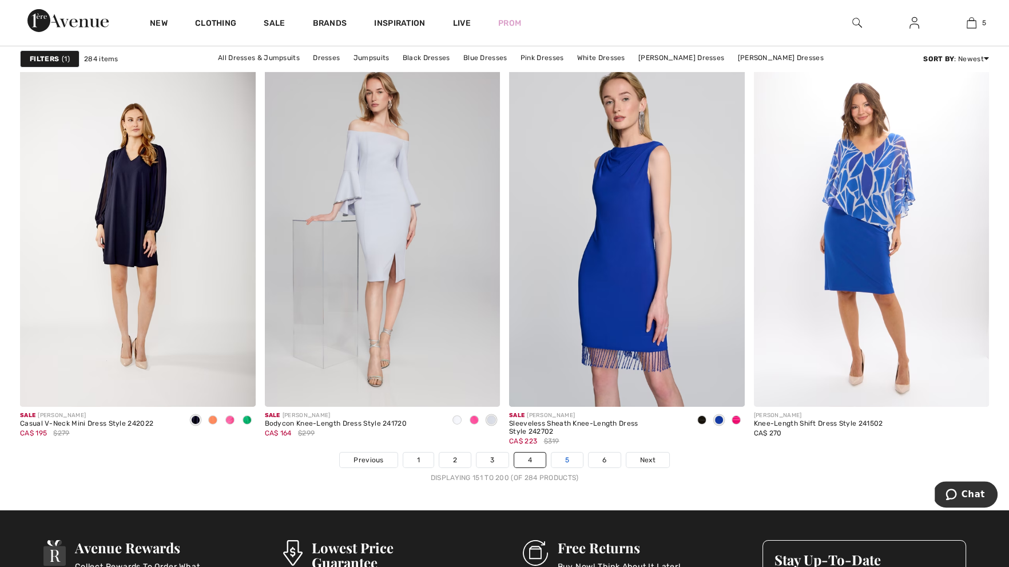
click at [575, 455] on link "5" at bounding box center [566, 459] width 31 height 15
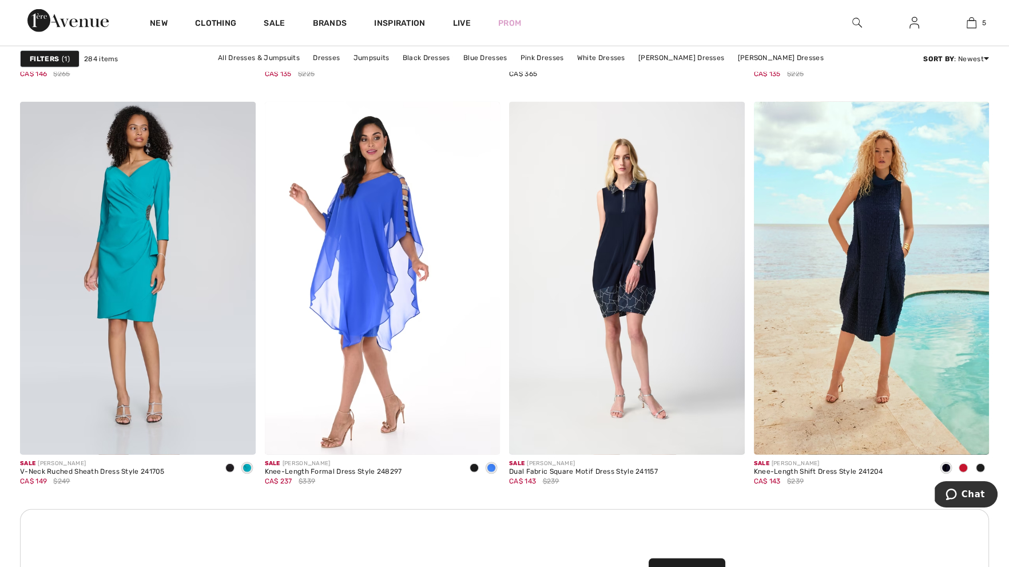
scroll to position [4535, 0]
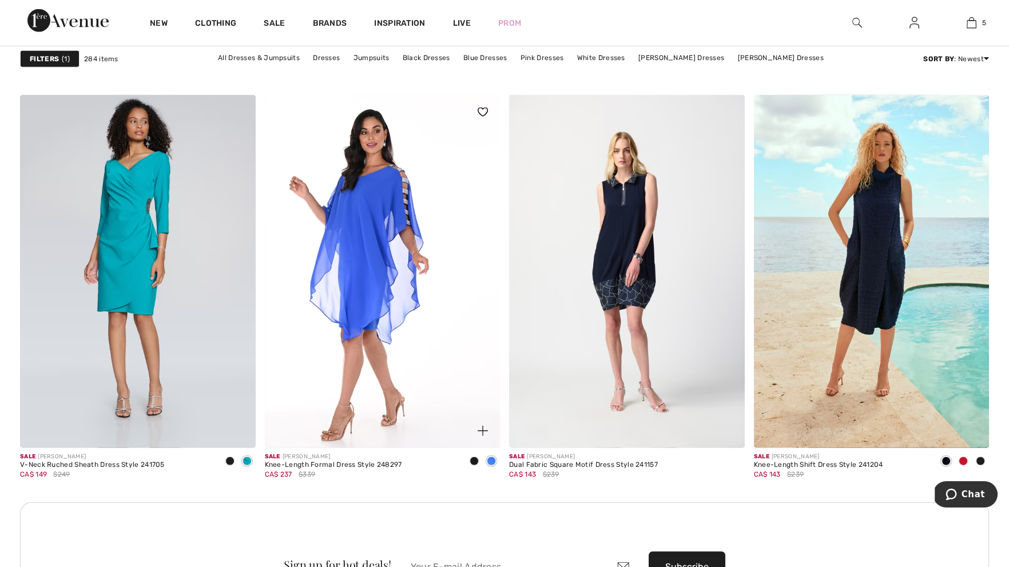
click at [487, 426] on img at bounding box center [483, 431] width 10 height 10
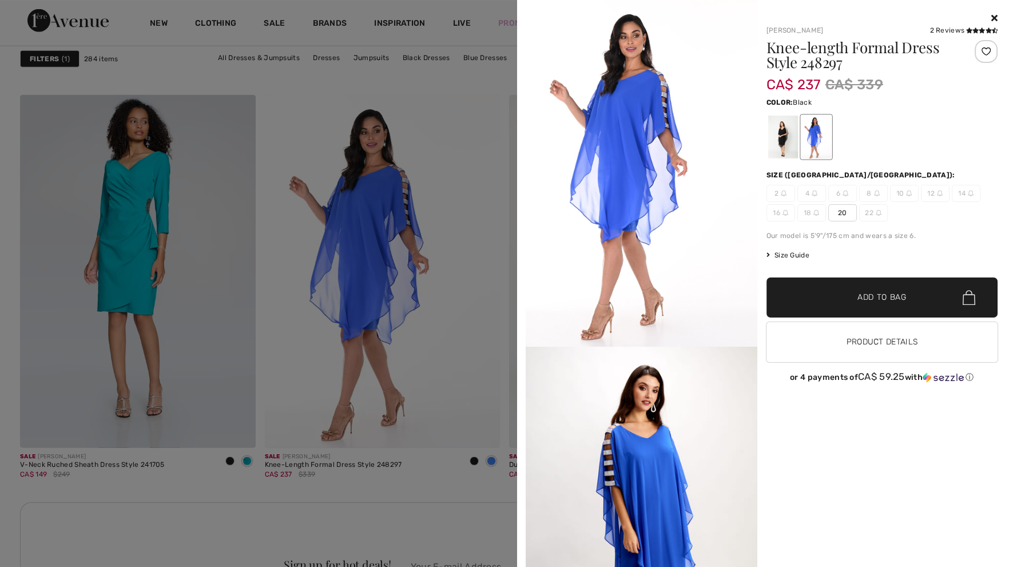
click at [787, 139] on div at bounding box center [783, 137] width 30 height 43
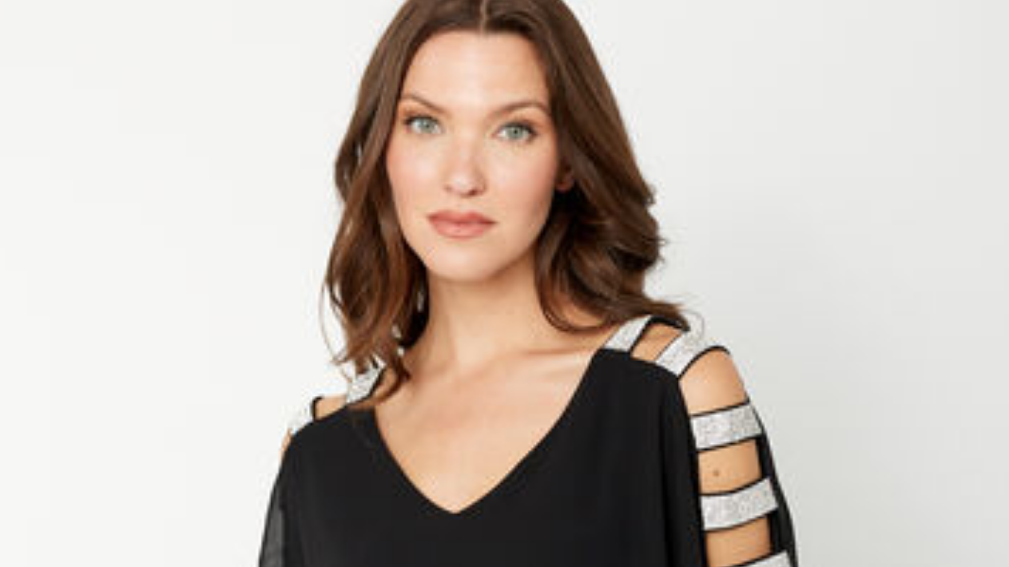
scroll to position [4536, 0]
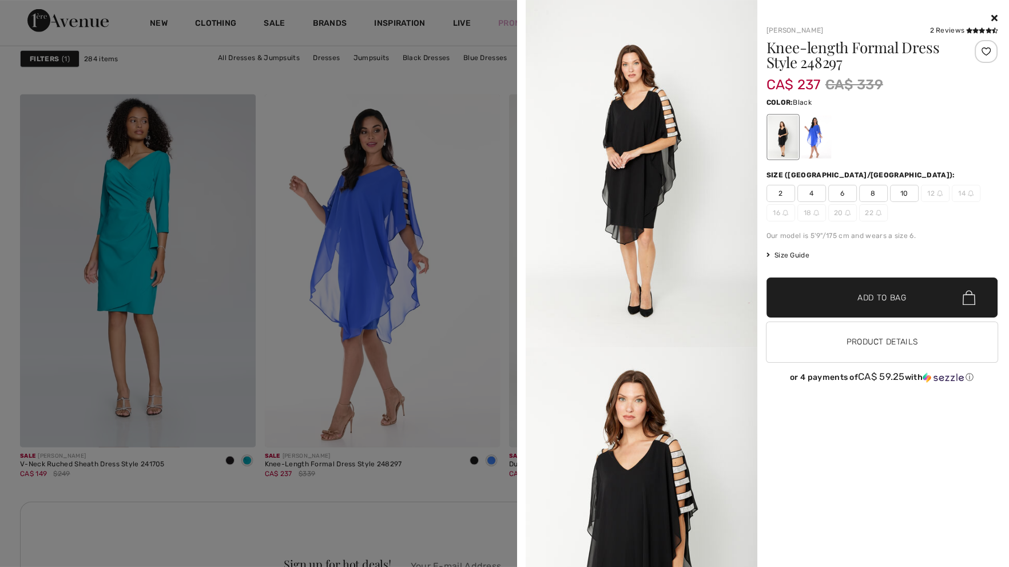
click at [915, 189] on span "10" at bounding box center [904, 193] width 29 height 17
click at [890, 298] on span "Add to Bag" at bounding box center [881, 298] width 49 height 12
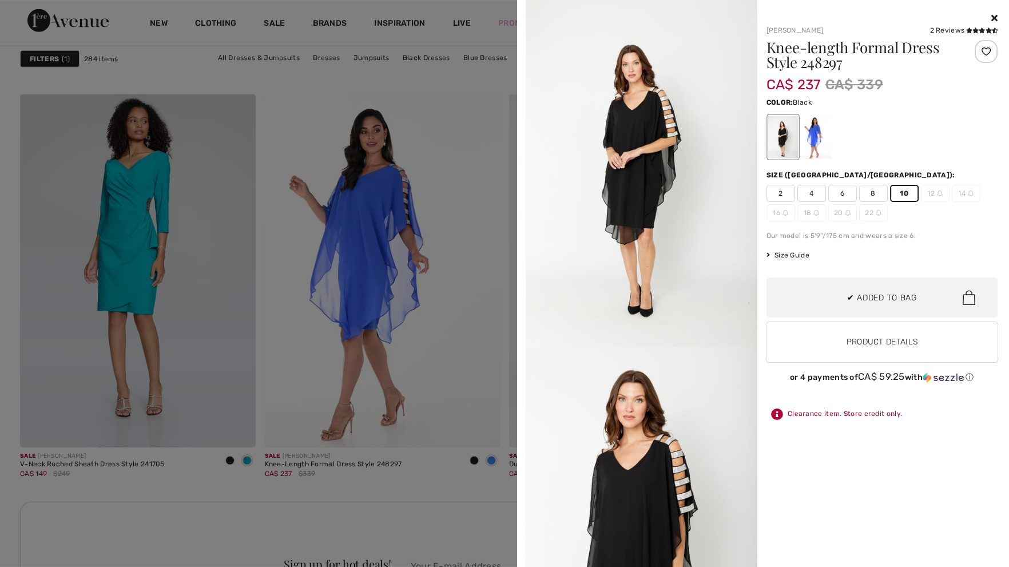
scroll to position [374, 0]
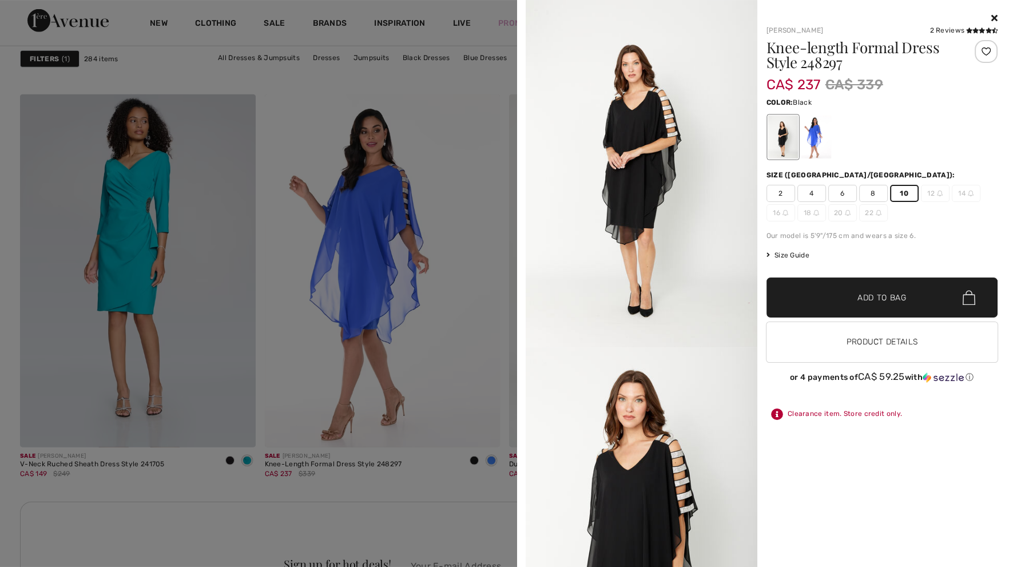
click at [696, 203] on img at bounding box center [642, 173] width 232 height 347
click at [670, 215] on img at bounding box center [642, 173] width 232 height 347
click at [423, 387] on div at bounding box center [504, 283] width 1009 height 567
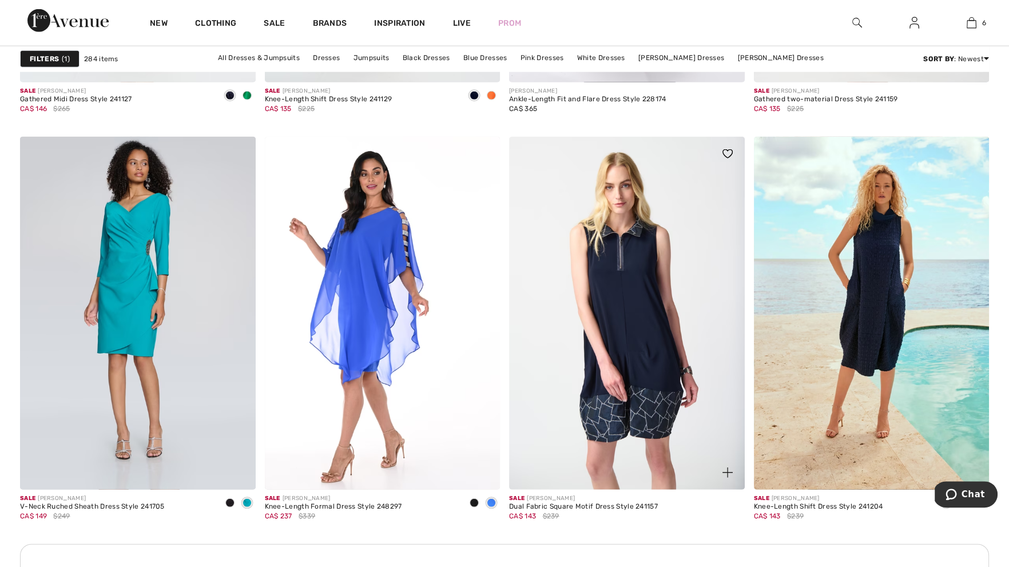
scroll to position [4520, 0]
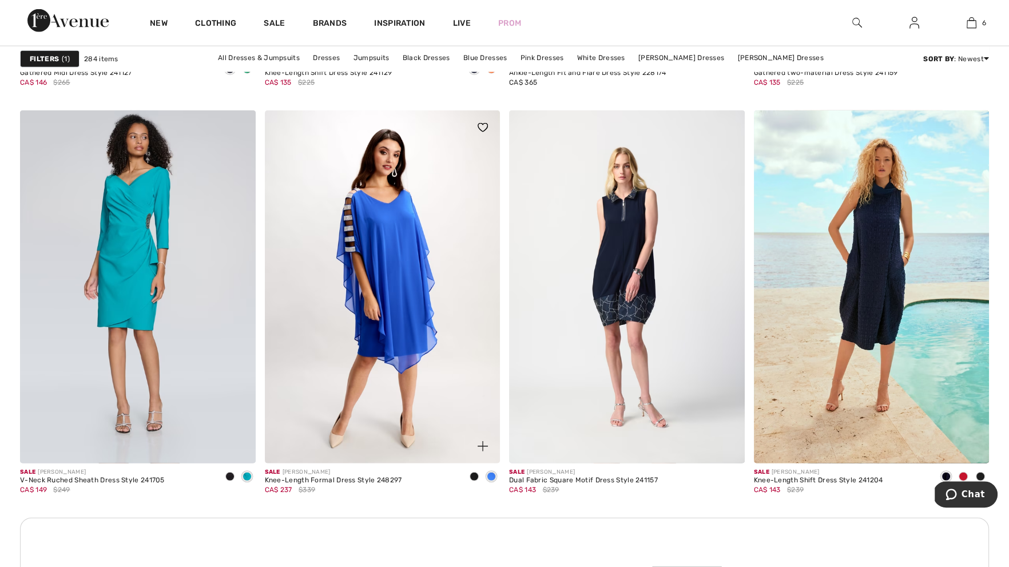
click at [383, 303] on img at bounding box center [383, 286] width 236 height 353
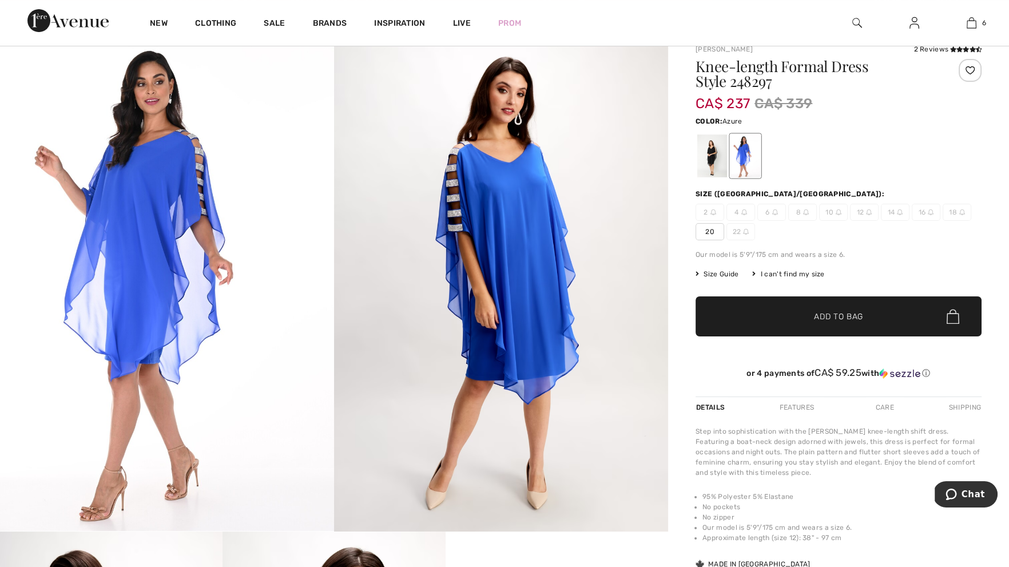
click at [706, 154] on div at bounding box center [712, 155] width 30 height 43
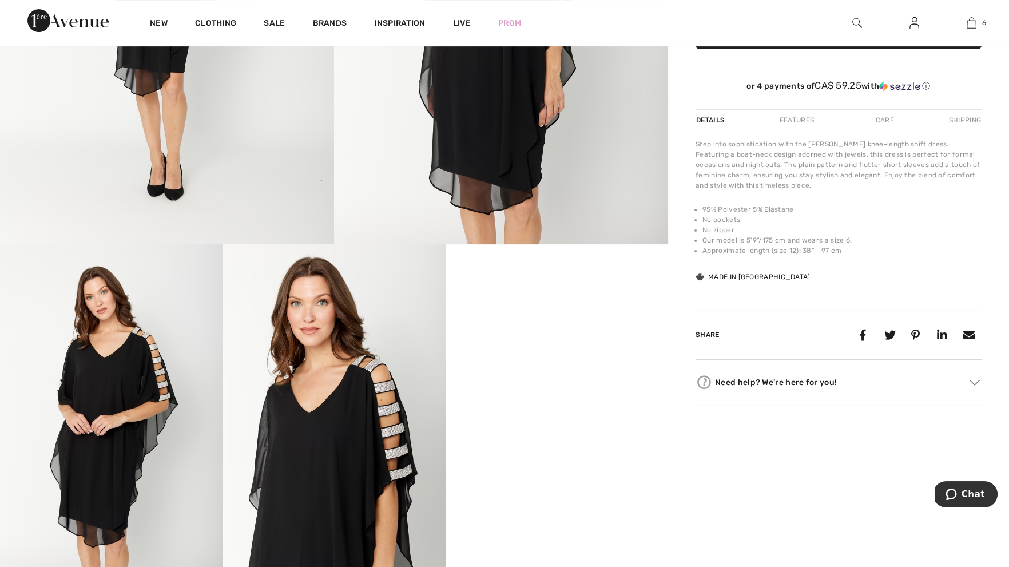
scroll to position [390, 0]
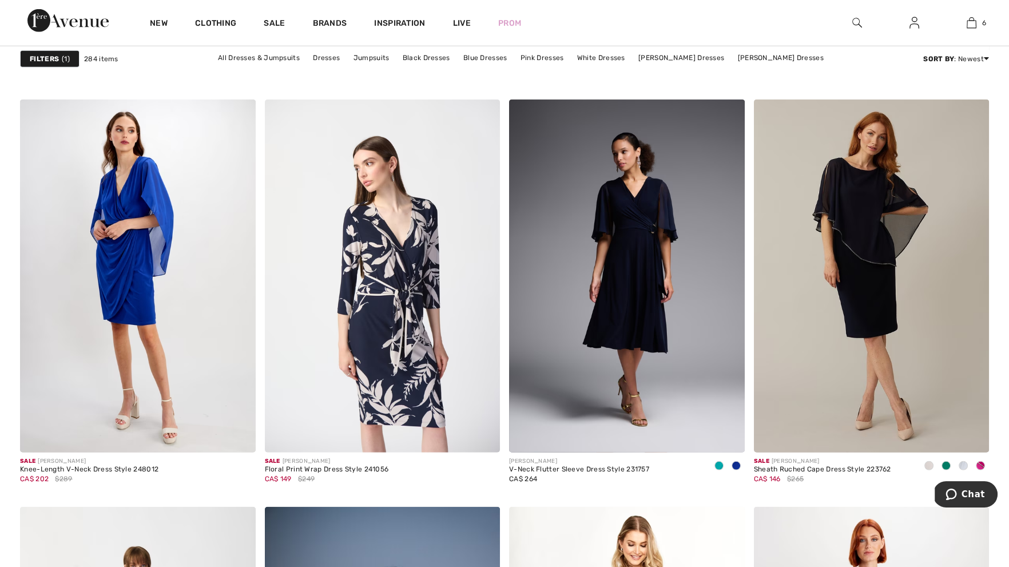
scroll to position [5124, 0]
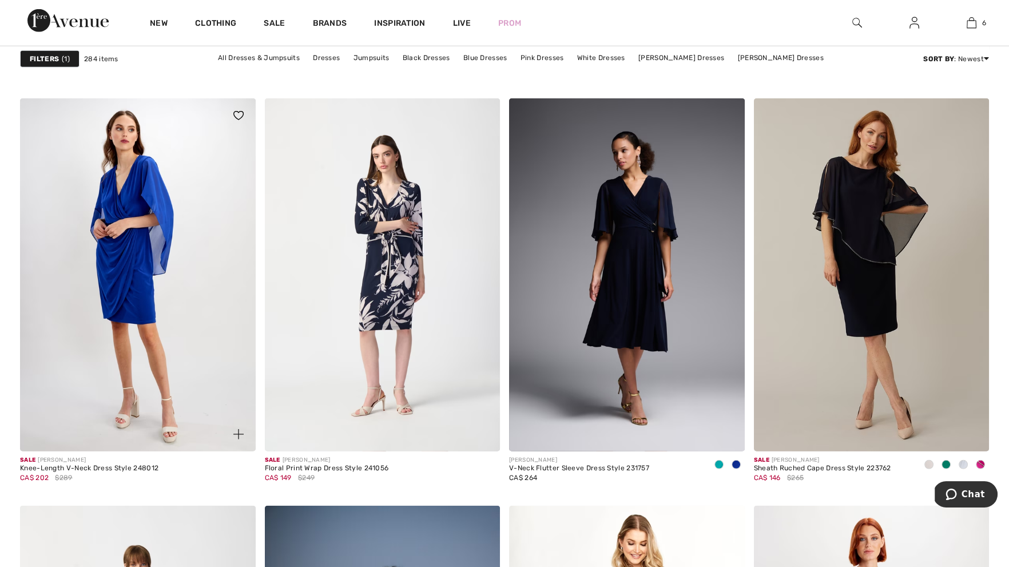
click at [235, 424] on span at bounding box center [238, 434] width 23 height 23
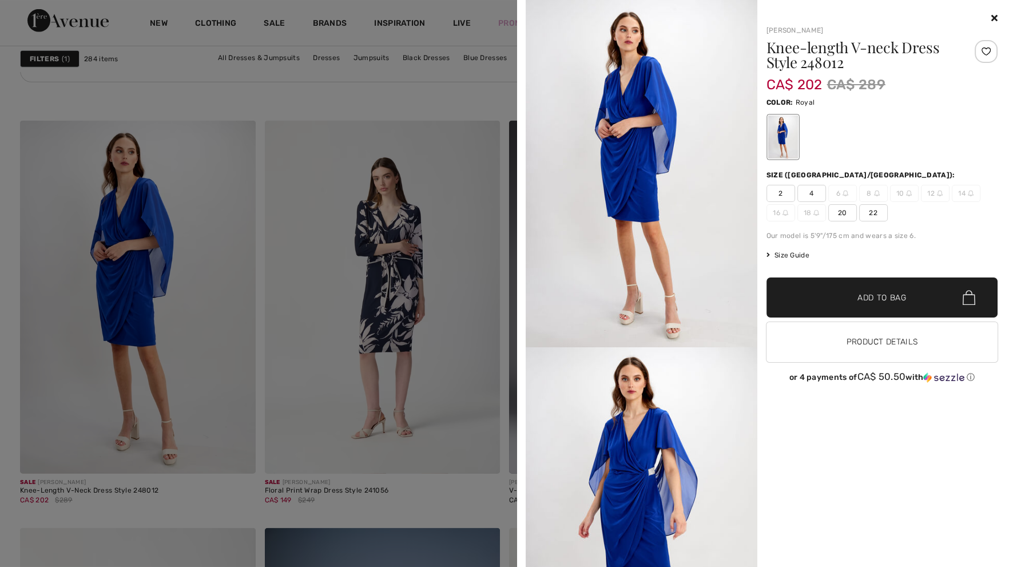
scroll to position [5105, 0]
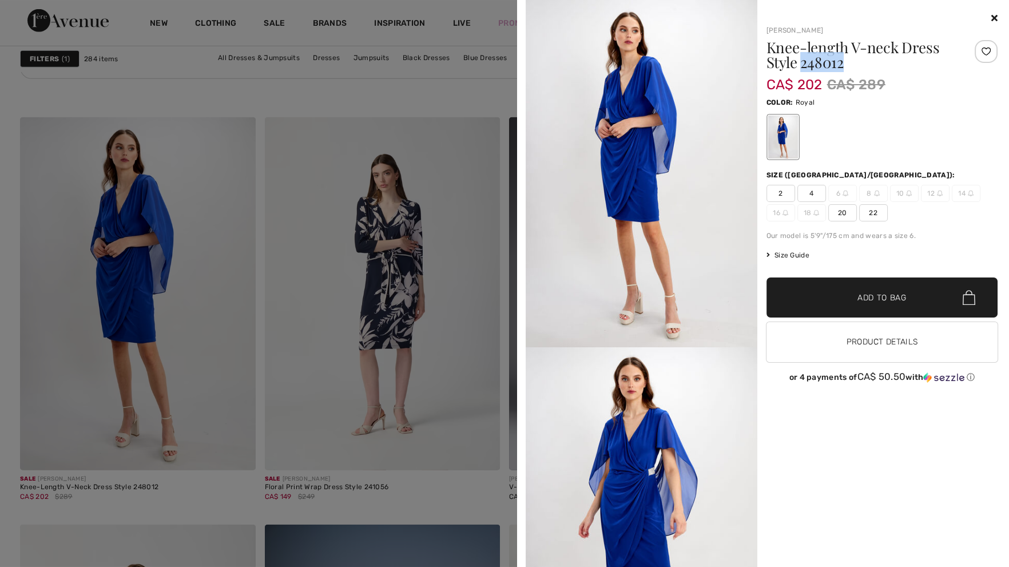
drag, startPoint x: 858, startPoint y: 62, endPoint x: 801, endPoint y: 65, distance: 56.7
click at [801, 65] on h1 "Knee-length V-neck Dress Style 248012" at bounding box center [862, 55] width 193 height 30
copy h1 "248012"
click at [410, 321] on div at bounding box center [504, 283] width 1009 height 567
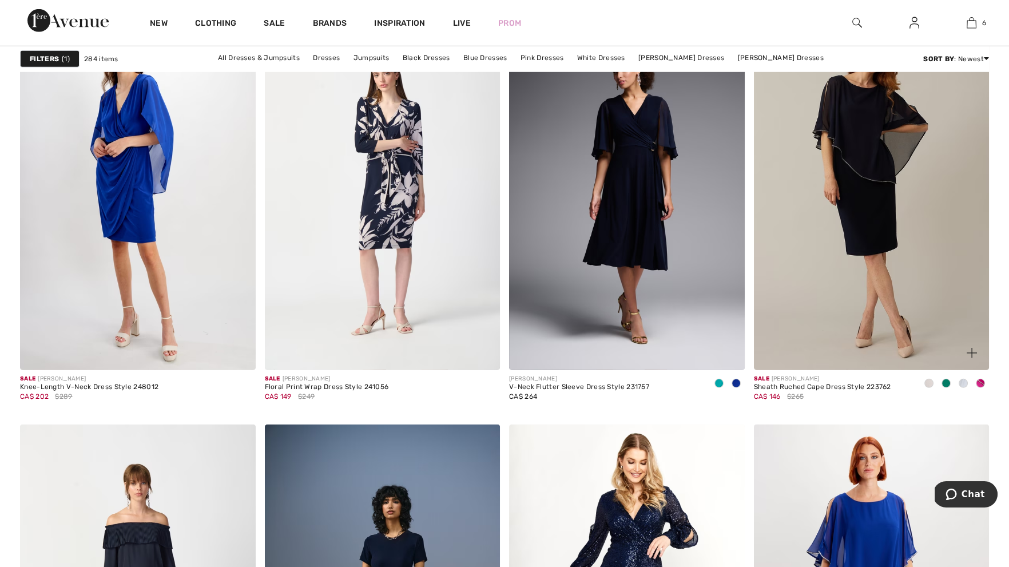
scroll to position [5205, 0]
click at [971, 354] on img at bounding box center [972, 353] width 10 height 10
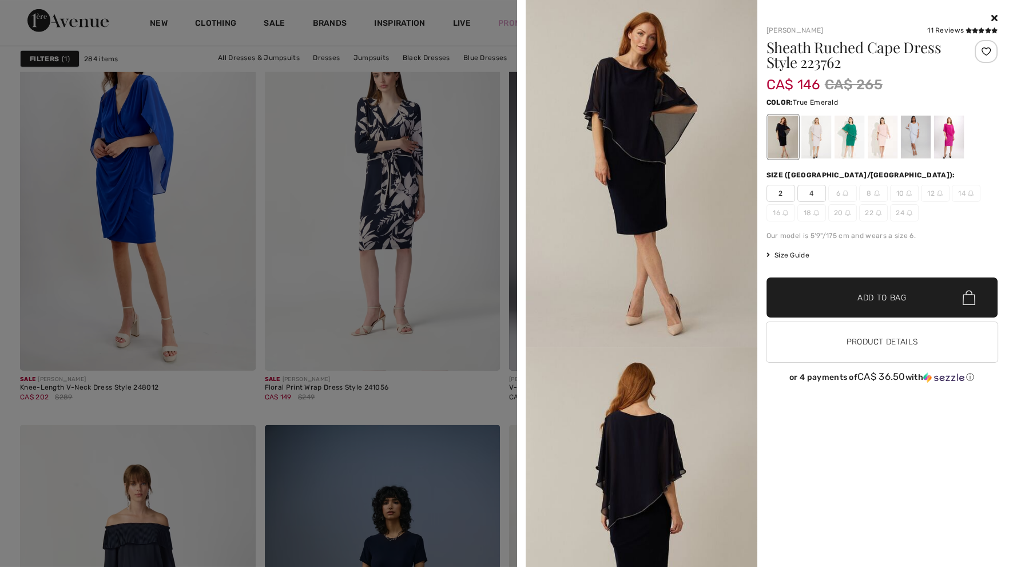
click at [843, 148] on div at bounding box center [849, 137] width 30 height 43
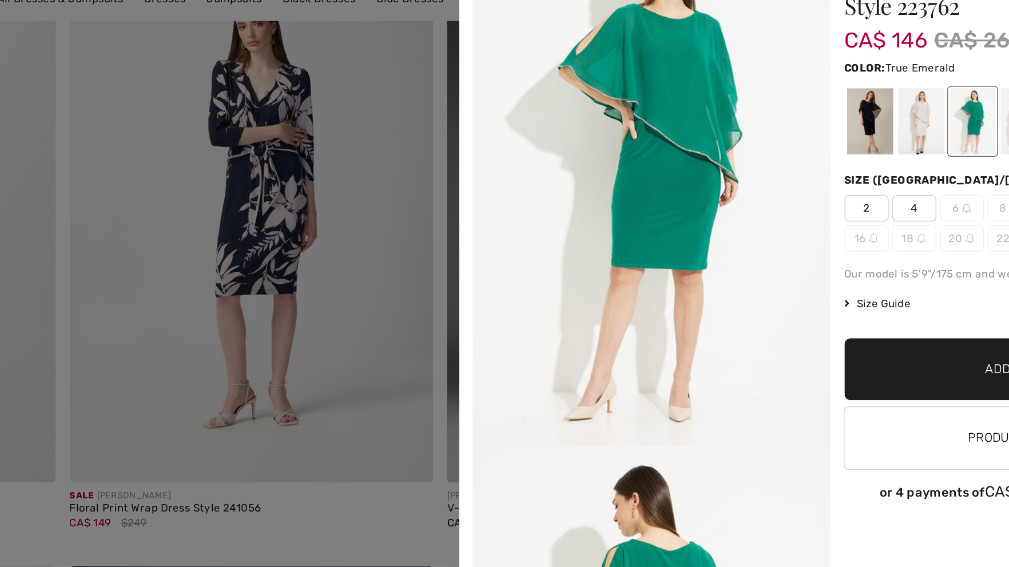
scroll to position [5208, 0]
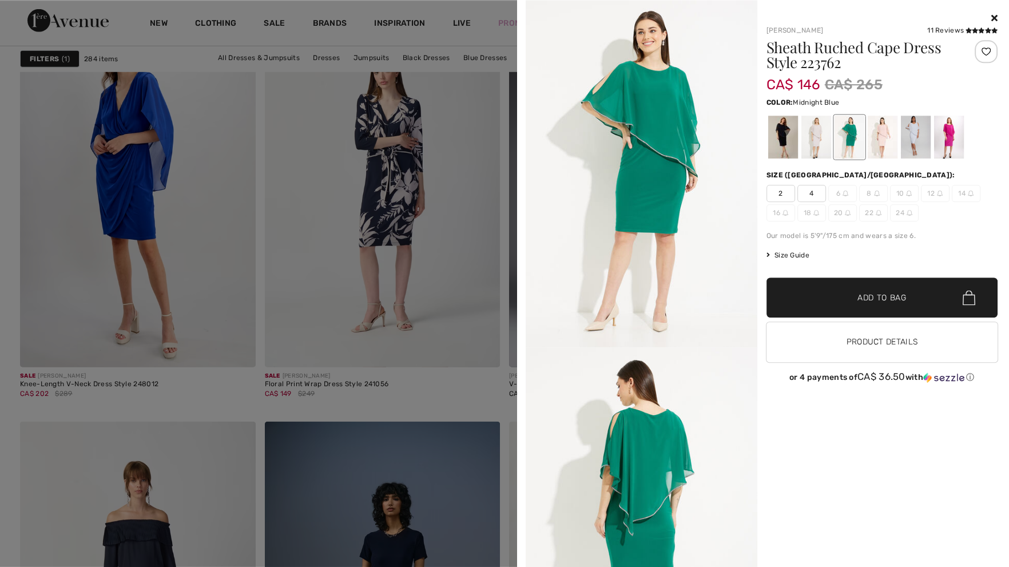
click at [782, 144] on div at bounding box center [783, 137] width 30 height 43
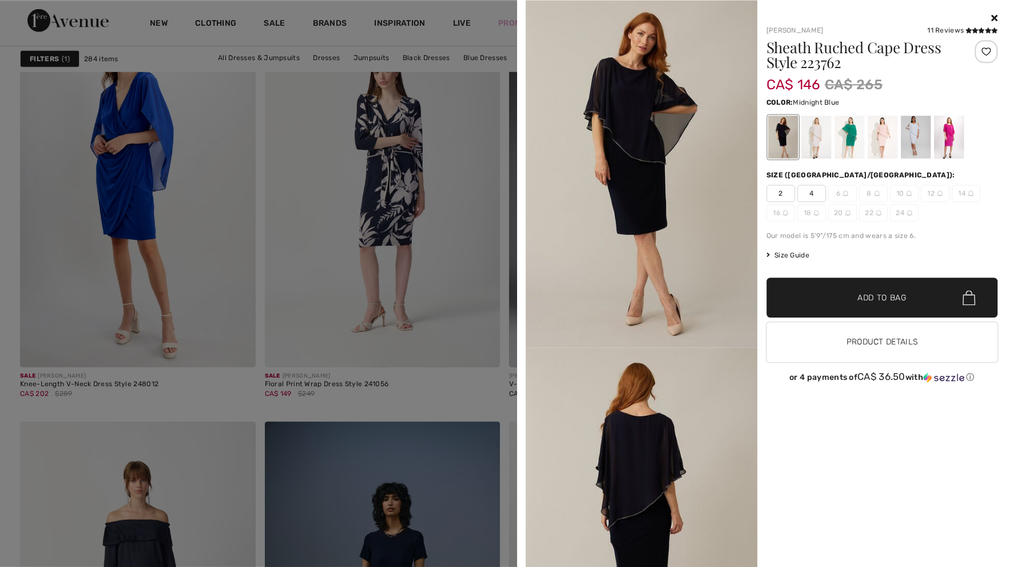
click at [994, 16] on icon at bounding box center [994, 17] width 6 height 9
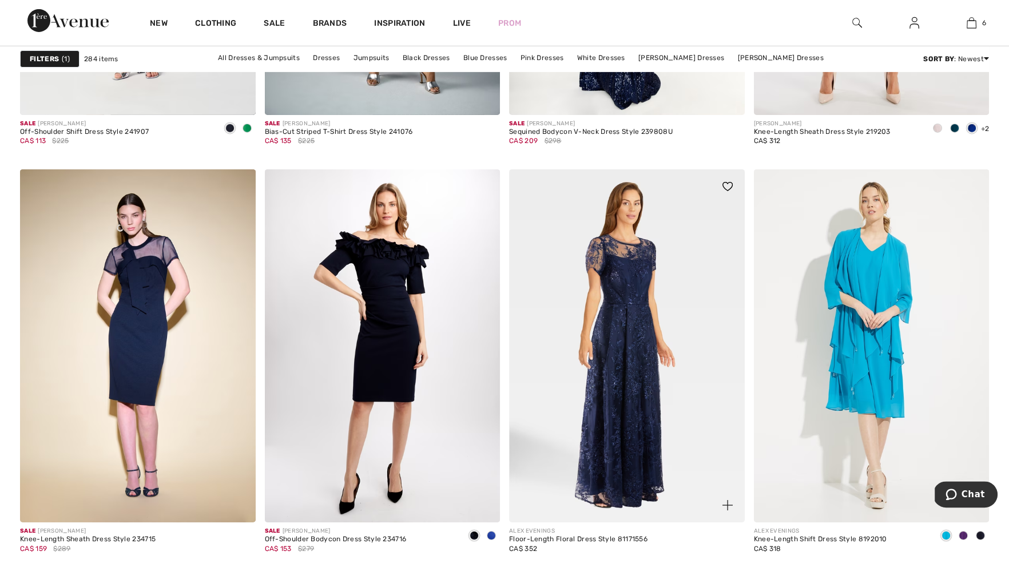
scroll to position [5991, 0]
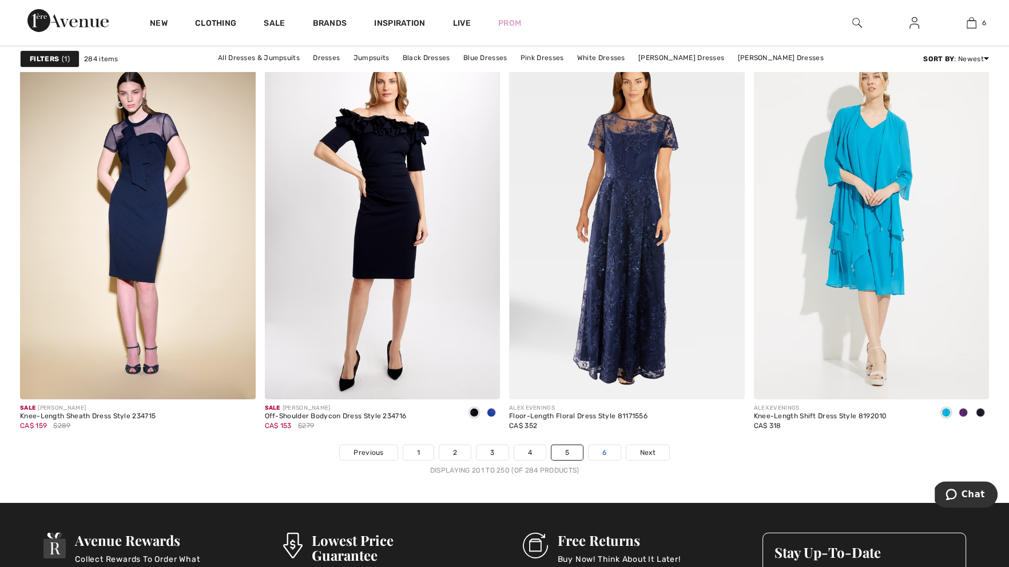
click at [602, 449] on link "6" at bounding box center [604, 452] width 31 height 15
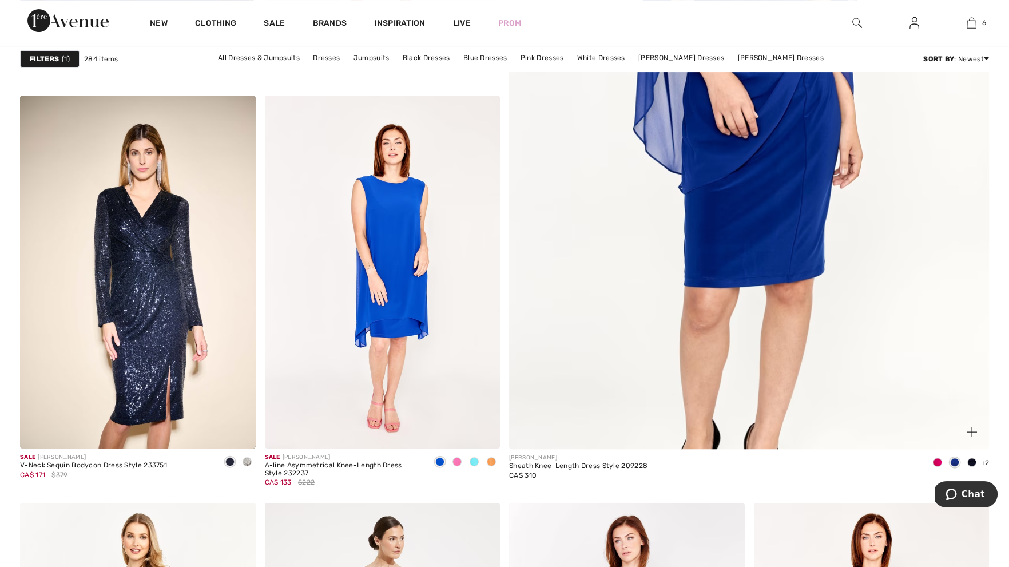
scroll to position [614, 0]
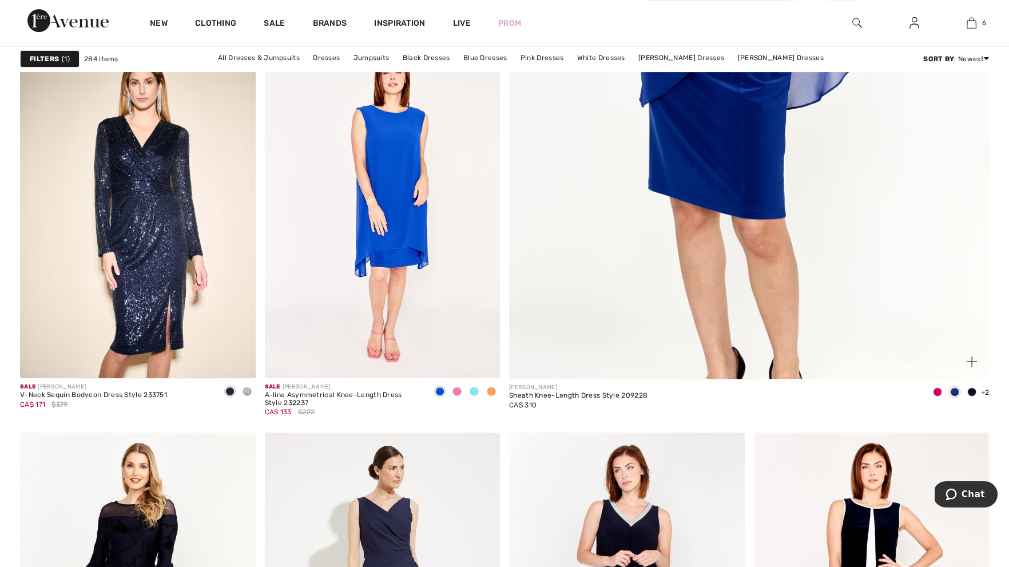
click at [970, 351] on span at bounding box center [971, 361] width 23 height 23
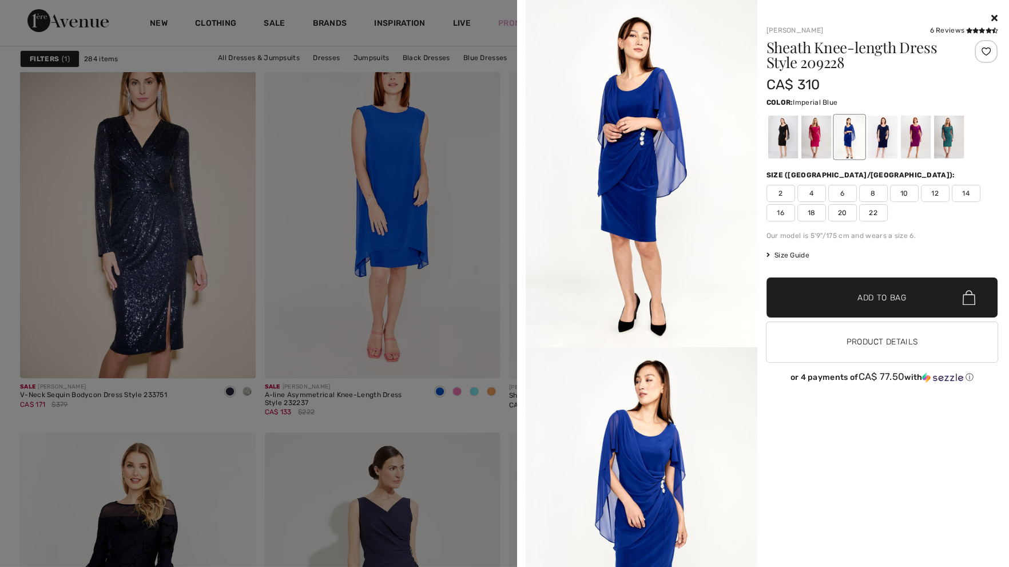
click at [845, 137] on div at bounding box center [849, 137] width 30 height 43
click at [895, 144] on div at bounding box center [882, 137] width 30 height 43
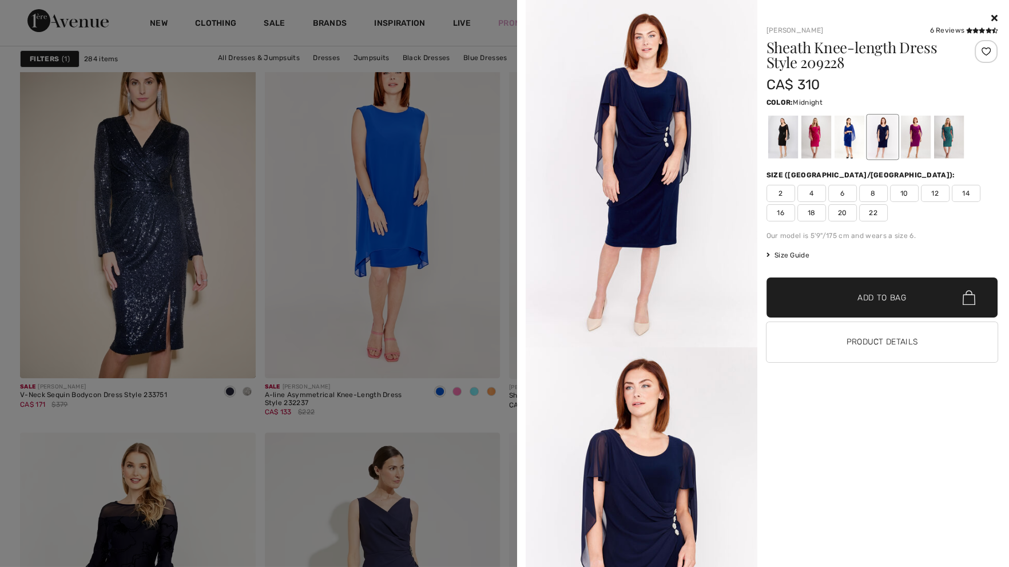
click at [889, 142] on div at bounding box center [882, 137] width 30 height 43
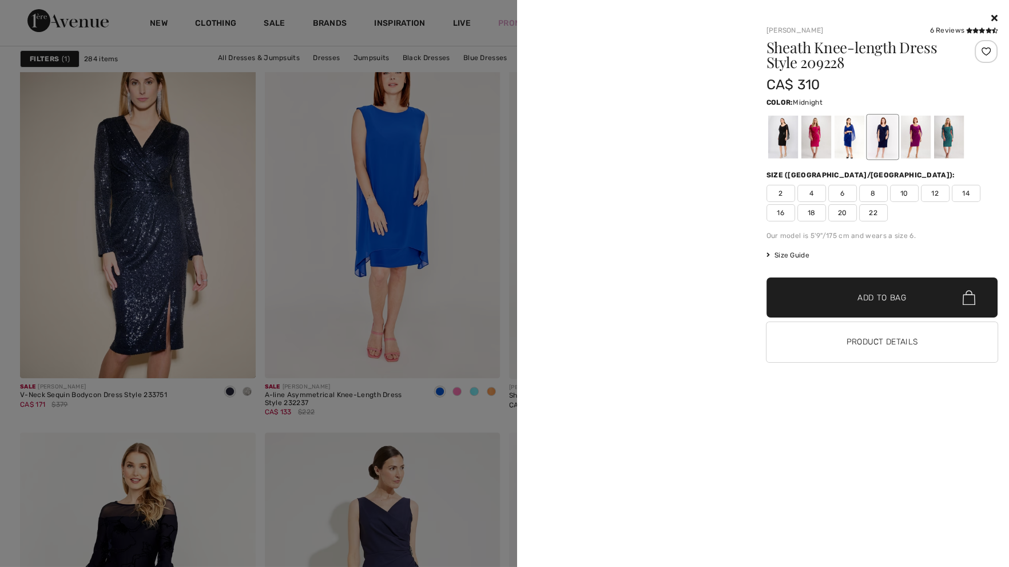
click at [889, 143] on div at bounding box center [882, 137] width 30 height 43
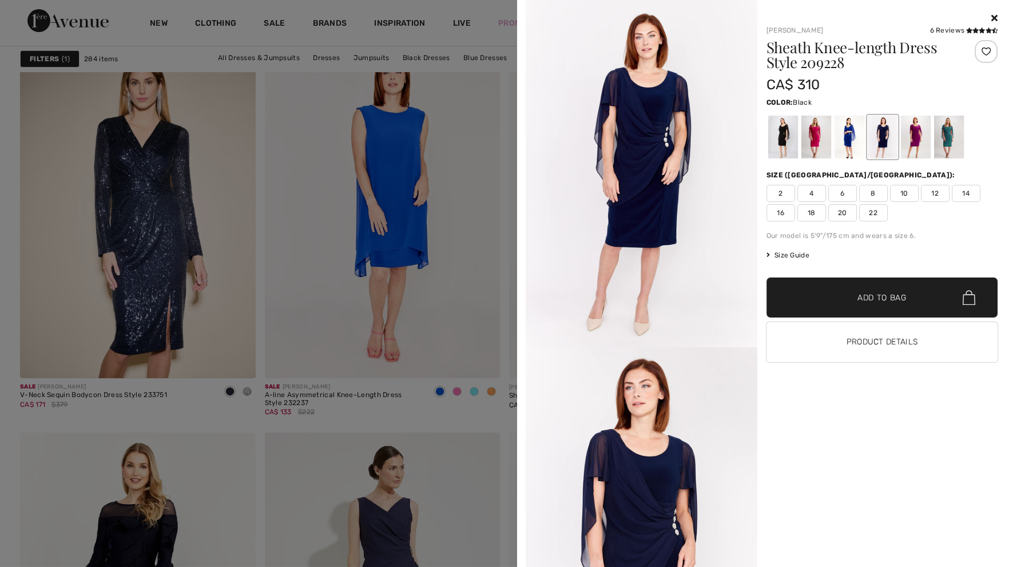
click at [787, 129] on div at bounding box center [783, 137] width 30 height 43
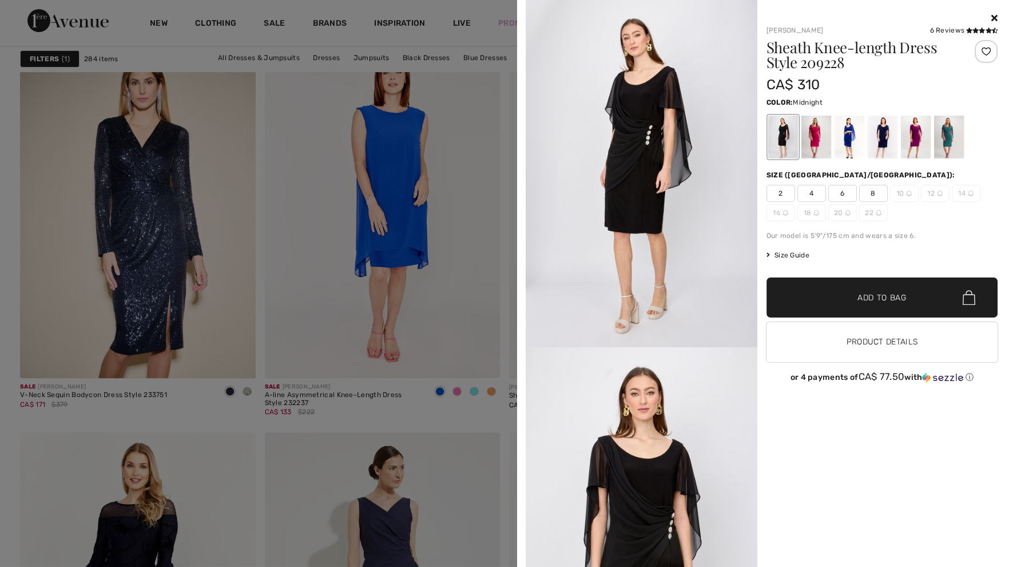
click at [891, 142] on div at bounding box center [882, 137] width 30 height 43
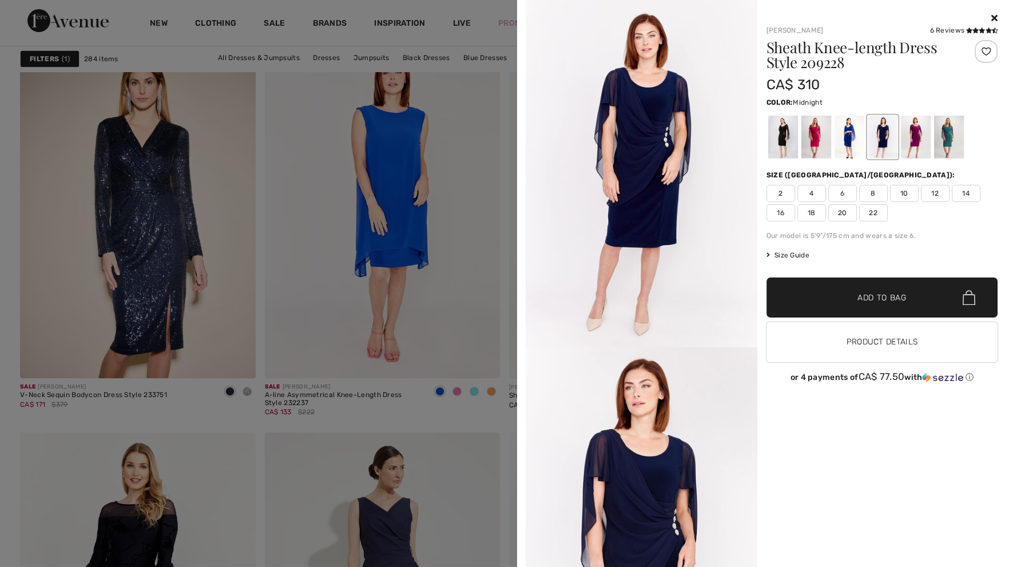
click at [932, 200] on span "12" at bounding box center [935, 193] width 29 height 17
click at [889, 296] on span "Add to Bag" at bounding box center [881, 298] width 49 height 12
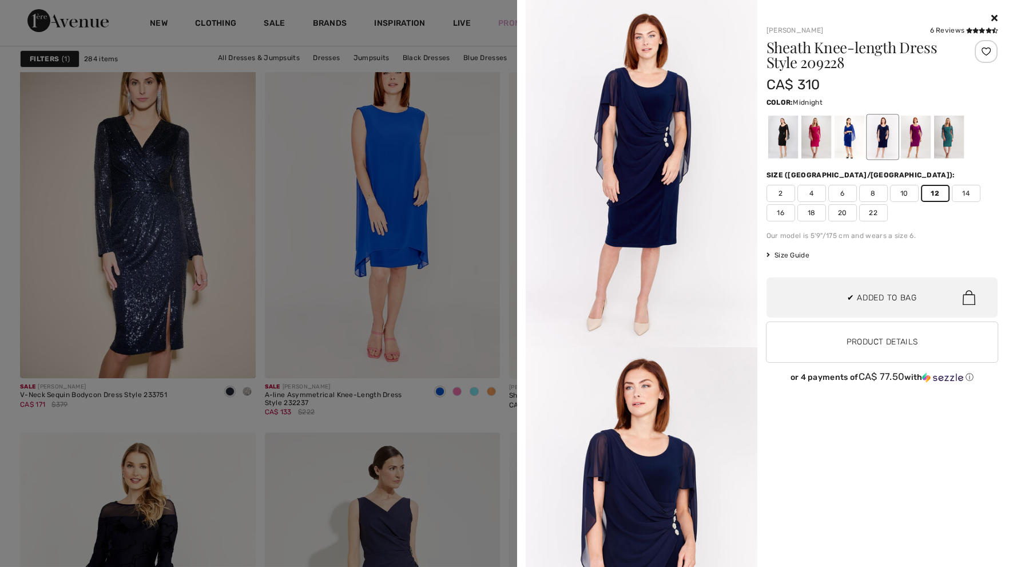
scroll to position [479, 0]
click at [998, 18] on div "Frank Lyman 6 Reviews 6 Reviews Sheath Knee-length Dress Style 209228 CA$ 310 C…" at bounding box center [763, 283] width 483 height 567
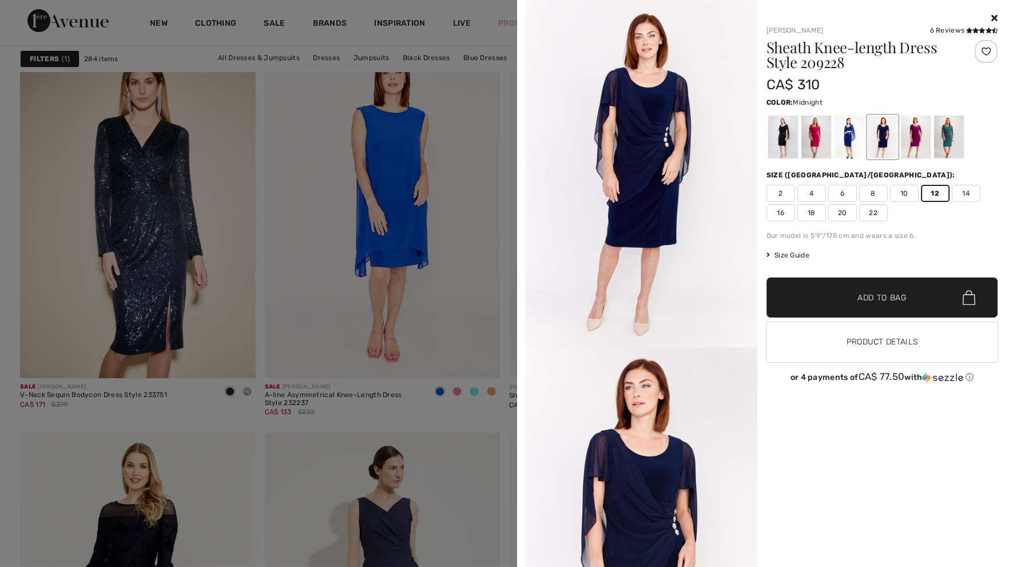
click at [996, 18] on icon at bounding box center [994, 17] width 6 height 9
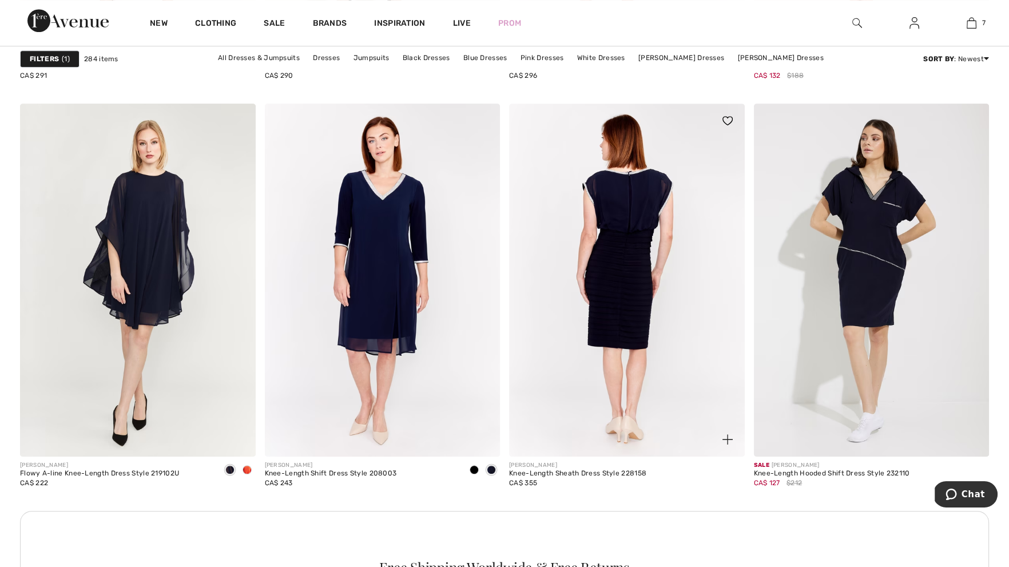
scroll to position [1353, 0]
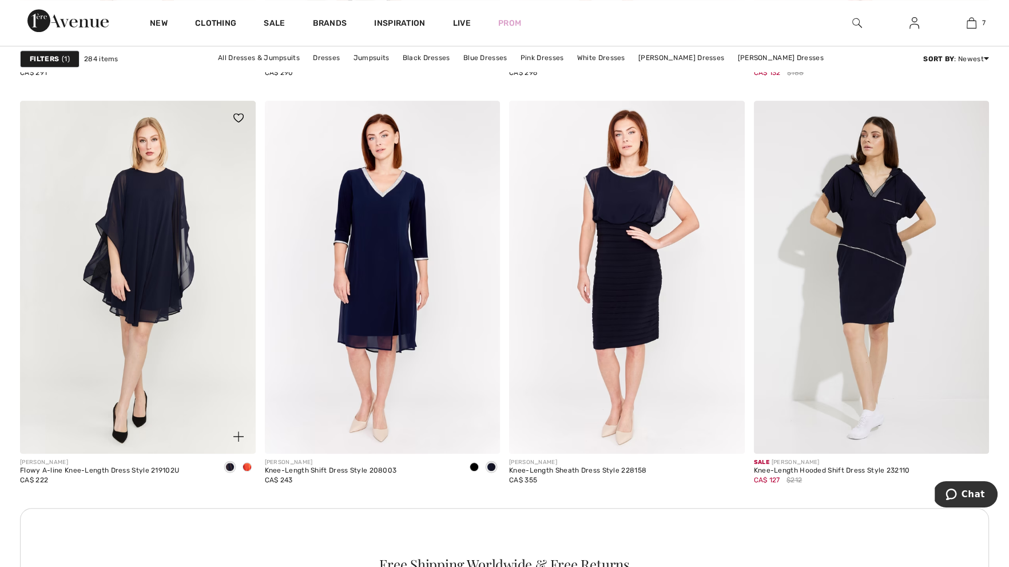
click at [233, 438] on span at bounding box center [238, 436] width 23 height 23
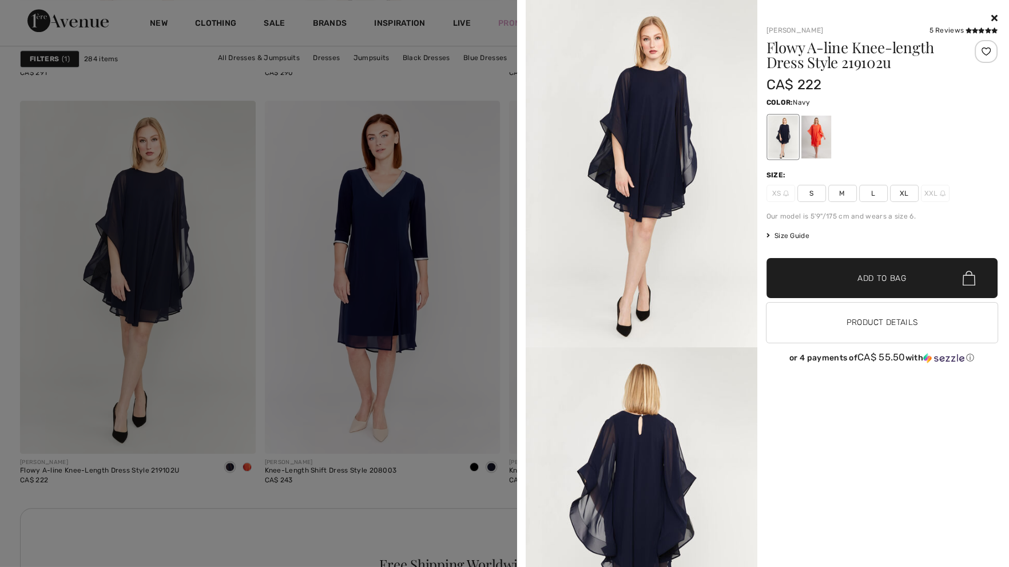
click at [879, 197] on span "L" at bounding box center [873, 193] width 29 height 17
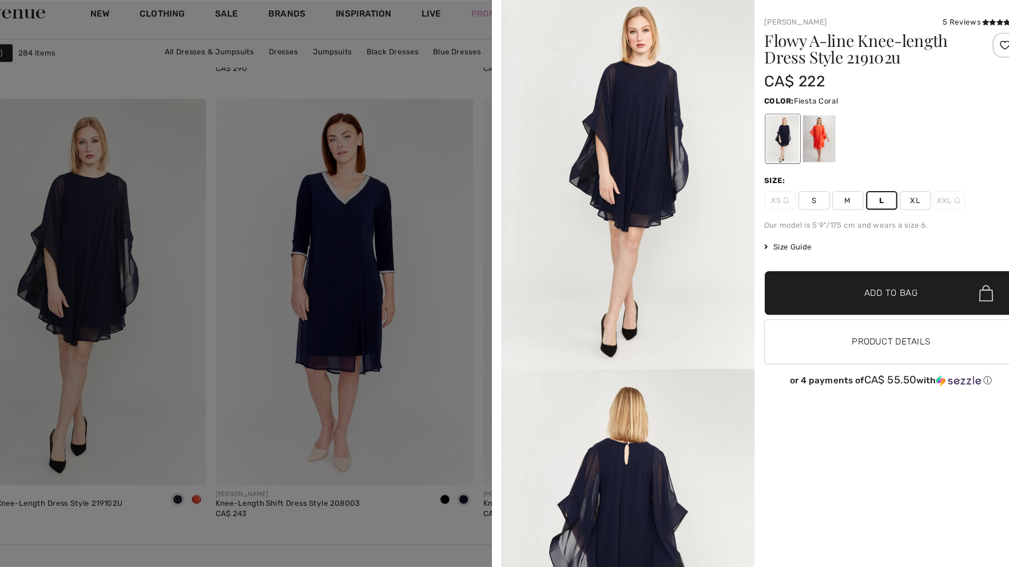
click at [824, 129] on div at bounding box center [816, 137] width 30 height 43
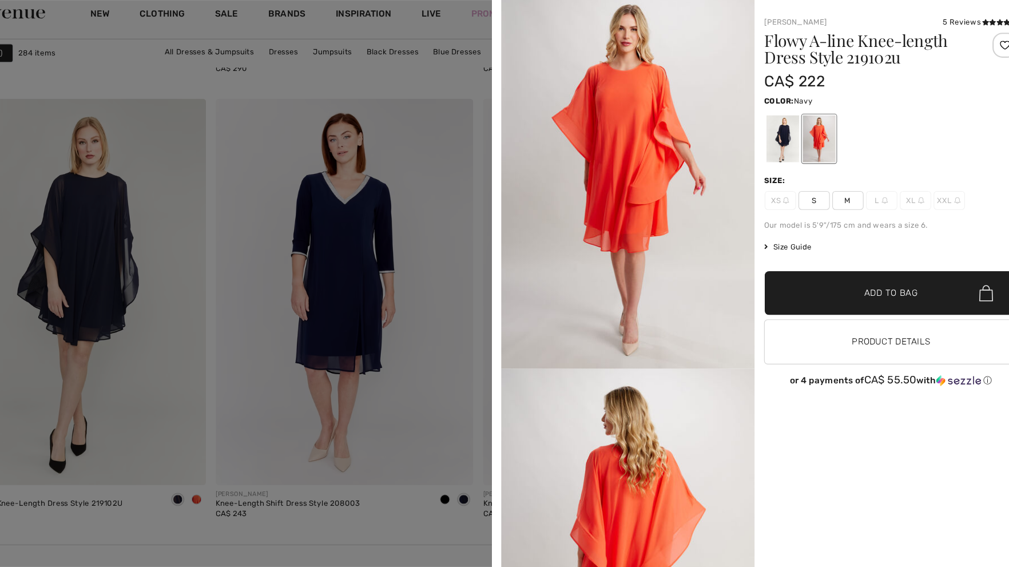
click at [796, 129] on div at bounding box center [783, 137] width 30 height 43
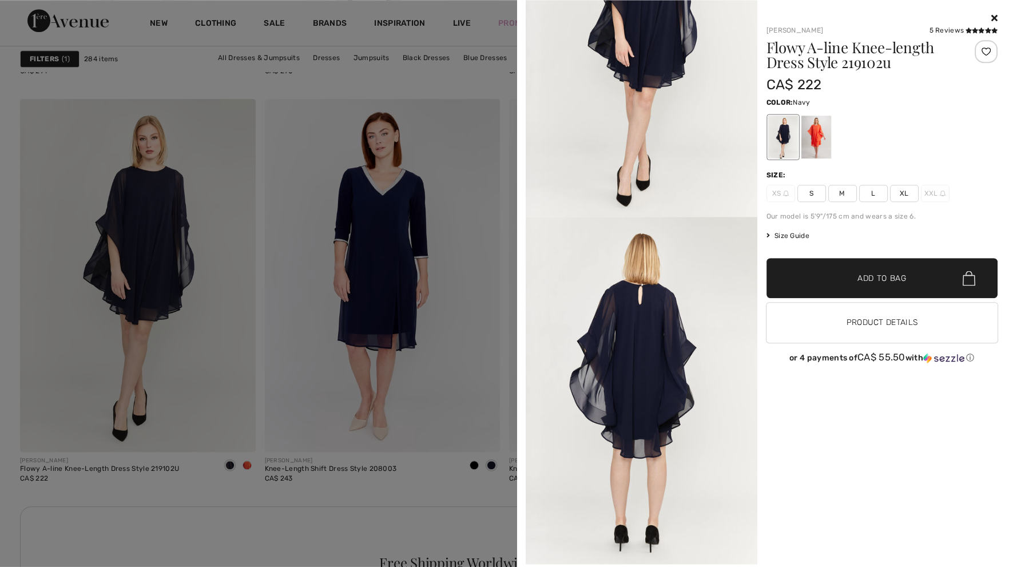
scroll to position [133, 0]
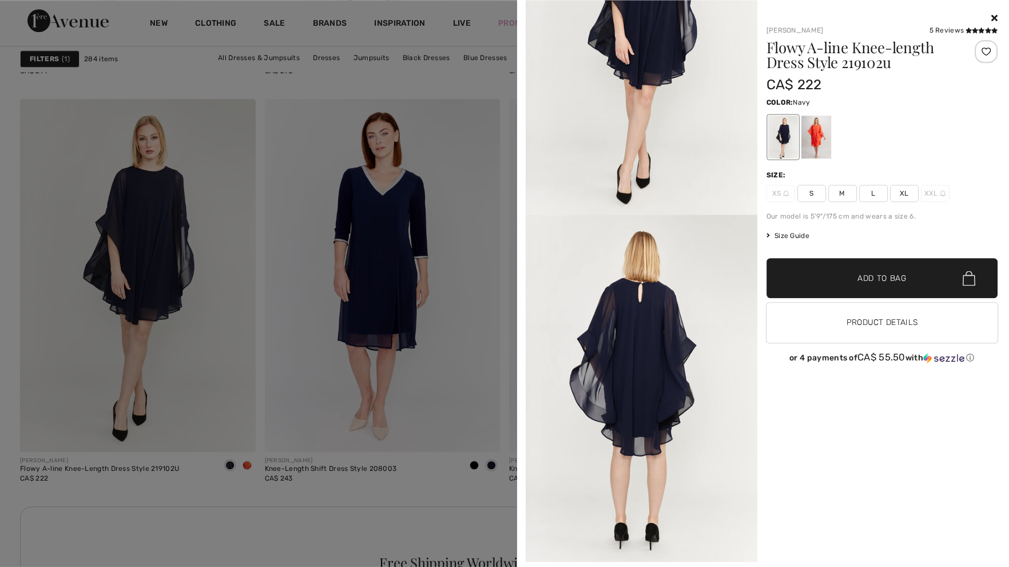
click at [872, 196] on span "L" at bounding box center [873, 193] width 29 height 17
click at [867, 268] on span "✔ Added to Bag Add to Bag" at bounding box center [882, 278] width 232 height 40
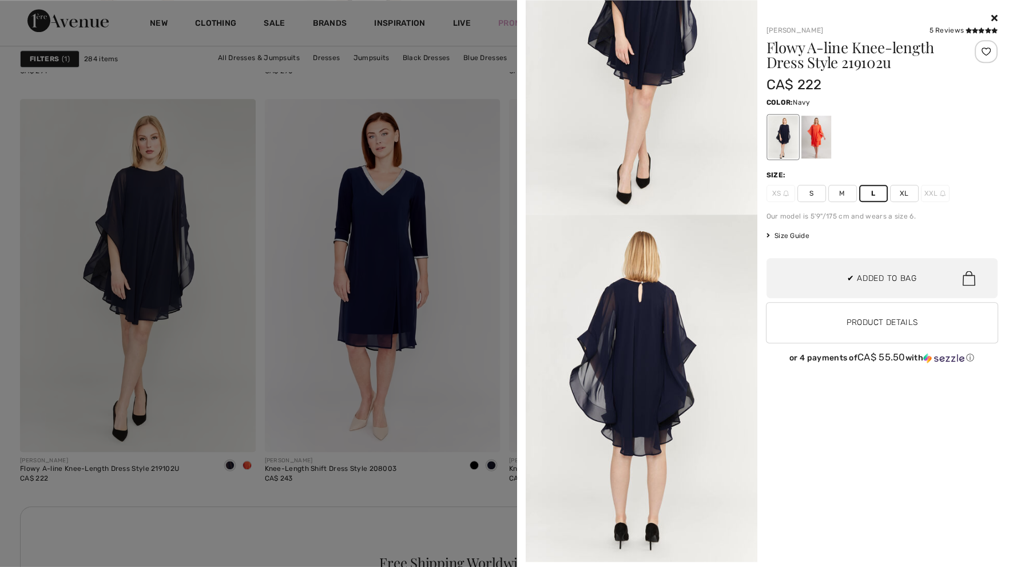
scroll to position [569, 0]
click at [487, 260] on div at bounding box center [504, 283] width 1009 height 567
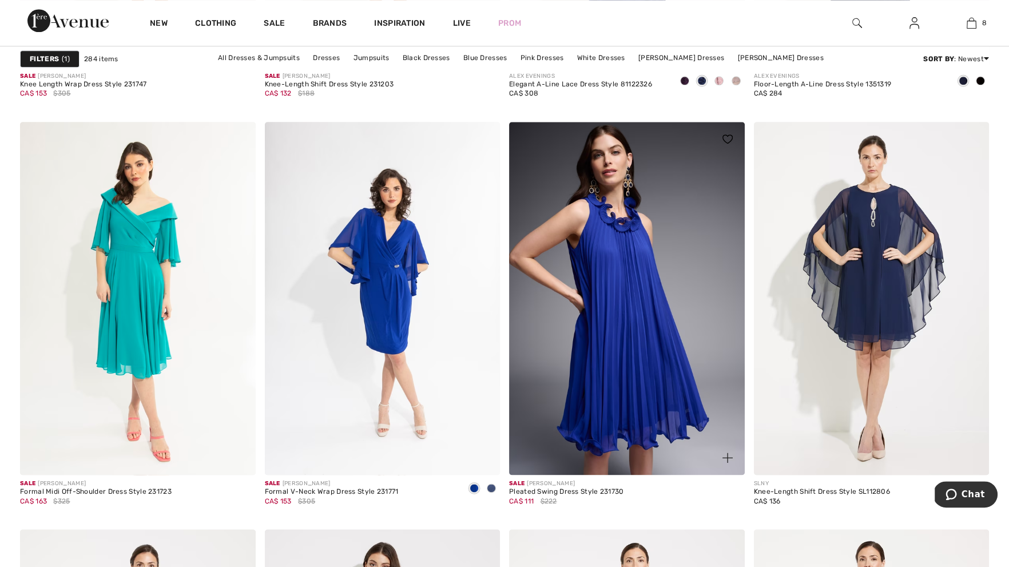
scroll to position [2324, 0]
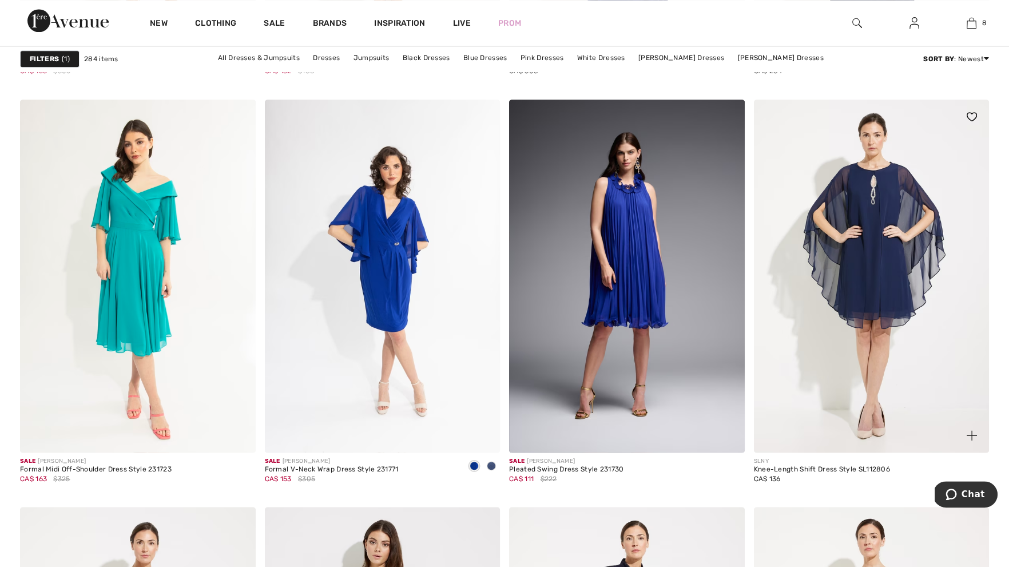
click at [971, 432] on img at bounding box center [972, 435] width 10 height 10
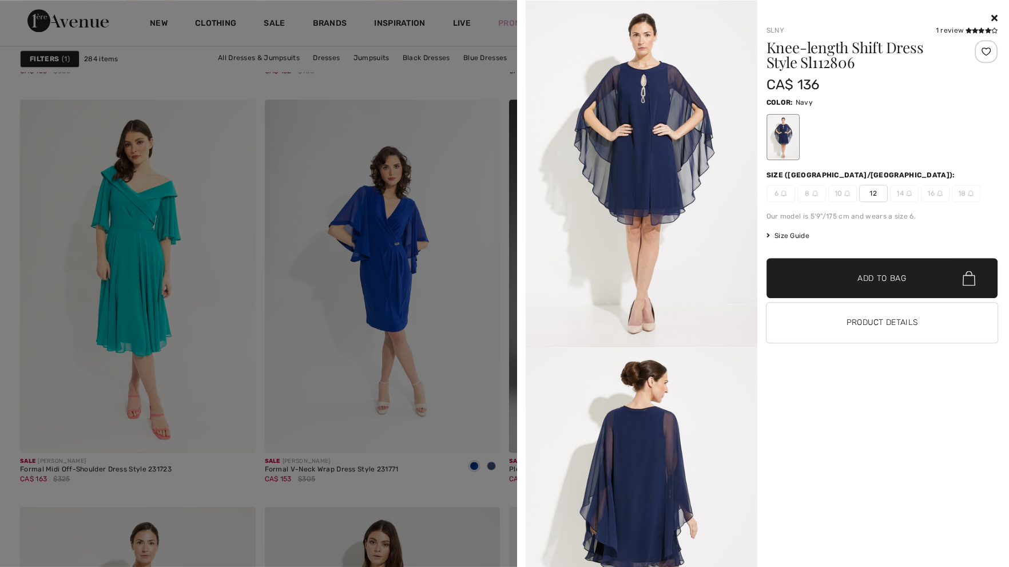
click at [871, 191] on span "12" at bounding box center [873, 193] width 29 height 17
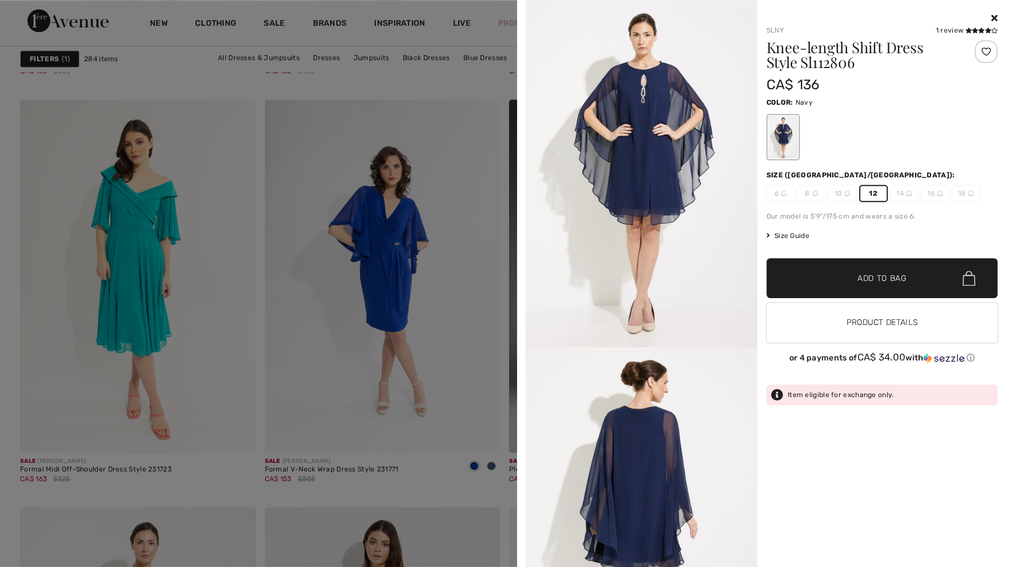
click at [878, 284] on span "✔ Added to Bag Add to Bag" at bounding box center [882, 278] width 232 height 40
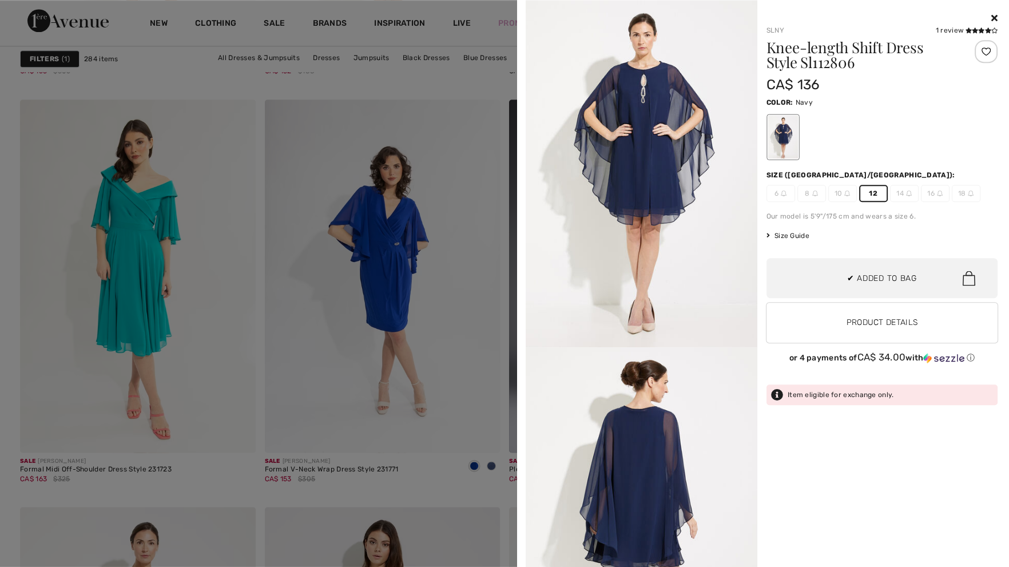
scroll to position [658, 0]
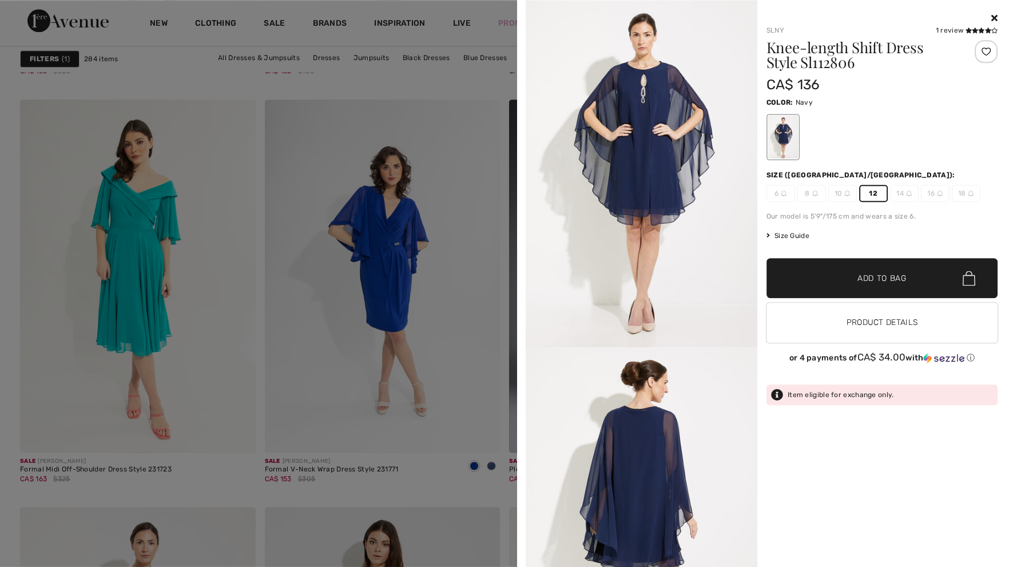
click at [407, 261] on div at bounding box center [504, 283] width 1009 height 567
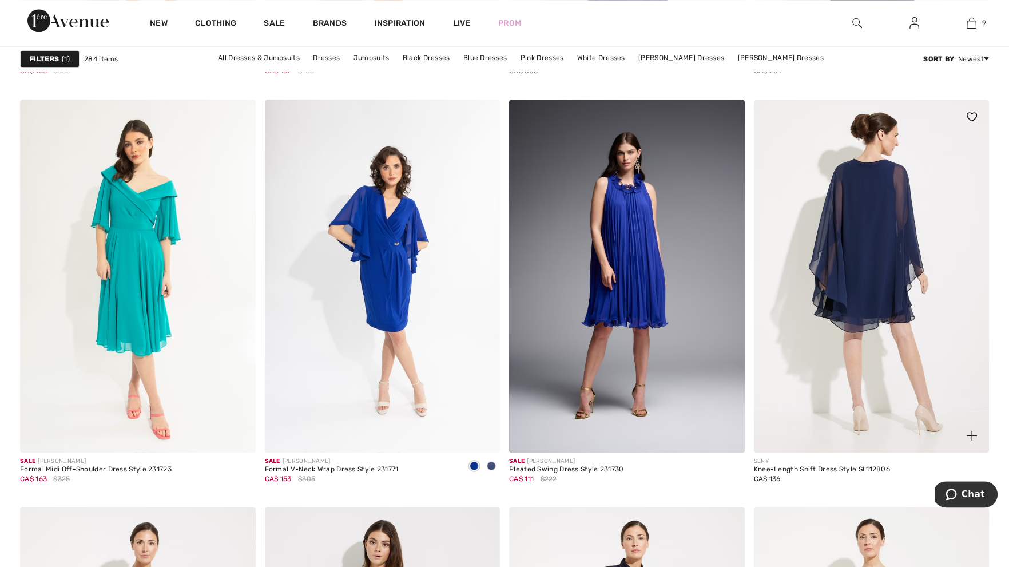
click at [861, 261] on img at bounding box center [872, 276] width 236 height 353
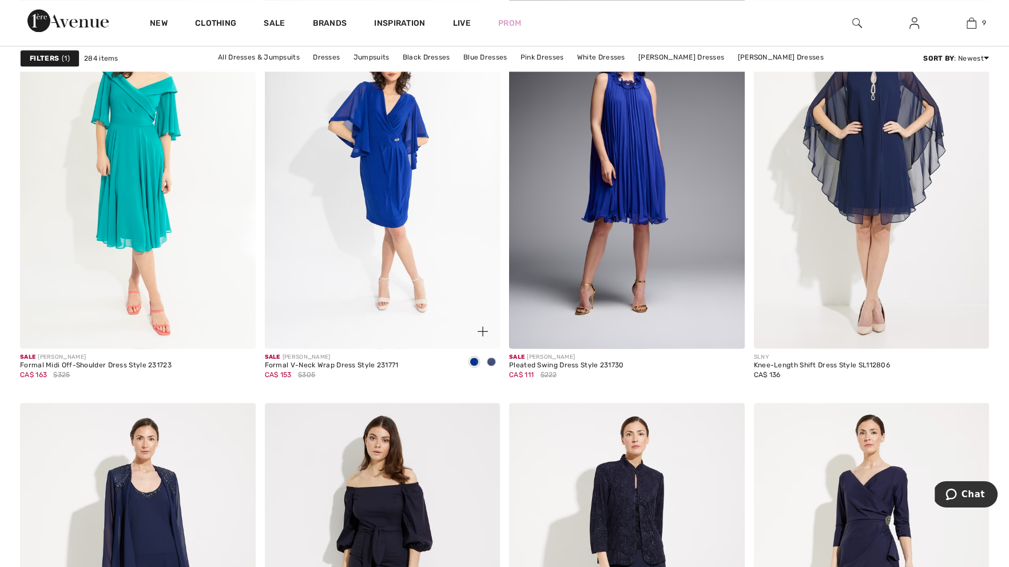
click at [476, 331] on span at bounding box center [482, 331] width 23 height 23
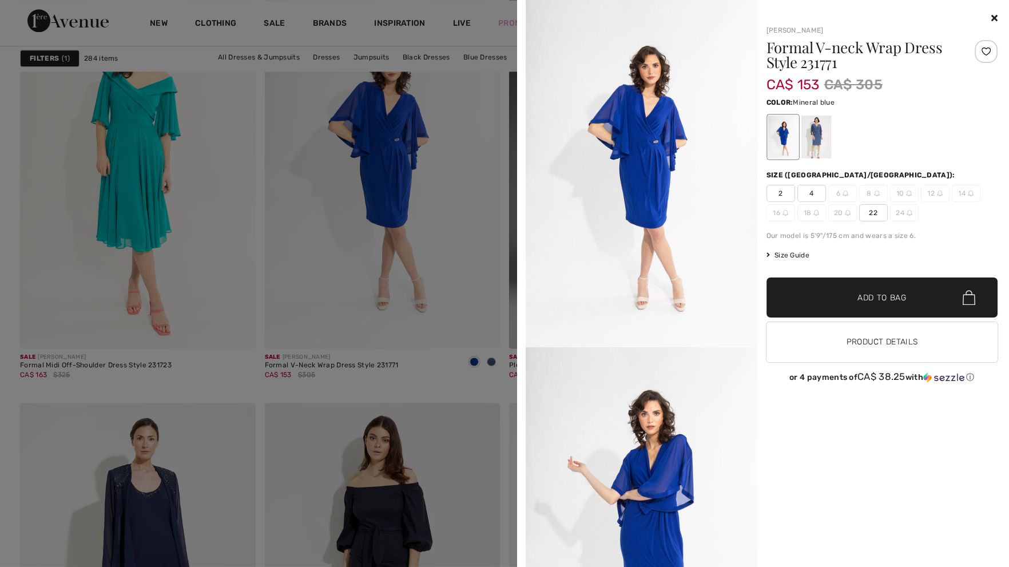
click at [816, 139] on div at bounding box center [816, 137] width 30 height 43
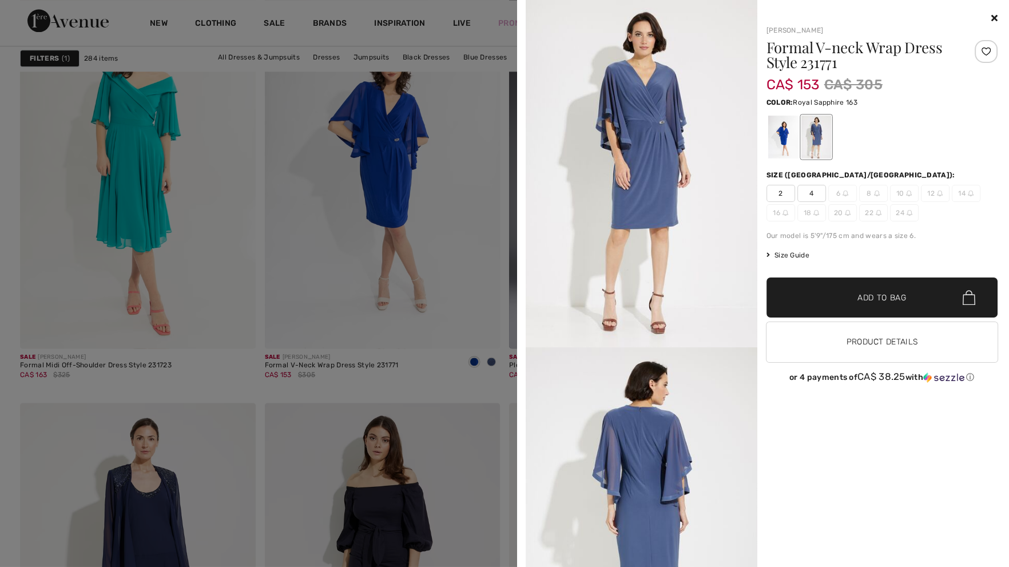
click at [797, 138] on div at bounding box center [783, 137] width 30 height 43
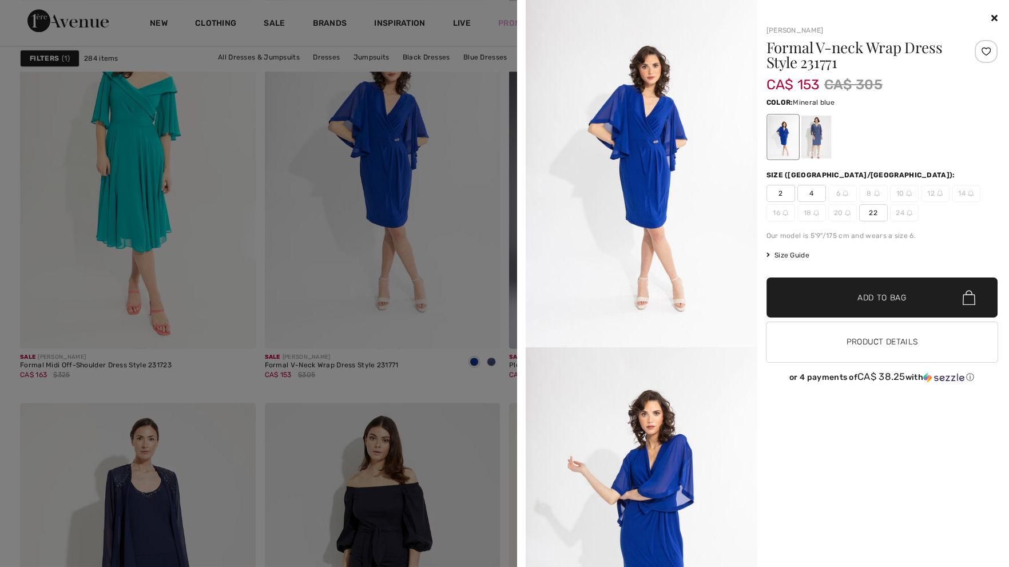
click at [819, 138] on div at bounding box center [816, 137] width 30 height 43
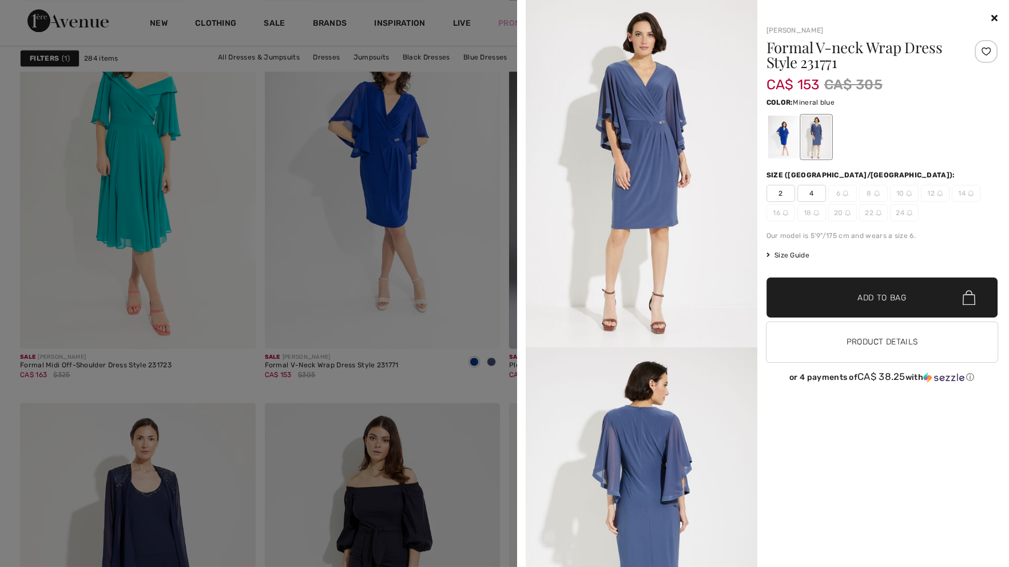
click at [998, 20] on div "[PERSON_NAME] Formal V-neck Wrap Dress Style 231771 CA$ 153 CA$ 305 Color: Mine…" at bounding box center [763, 283] width 483 height 567
click at [992, 17] on icon at bounding box center [994, 17] width 6 height 9
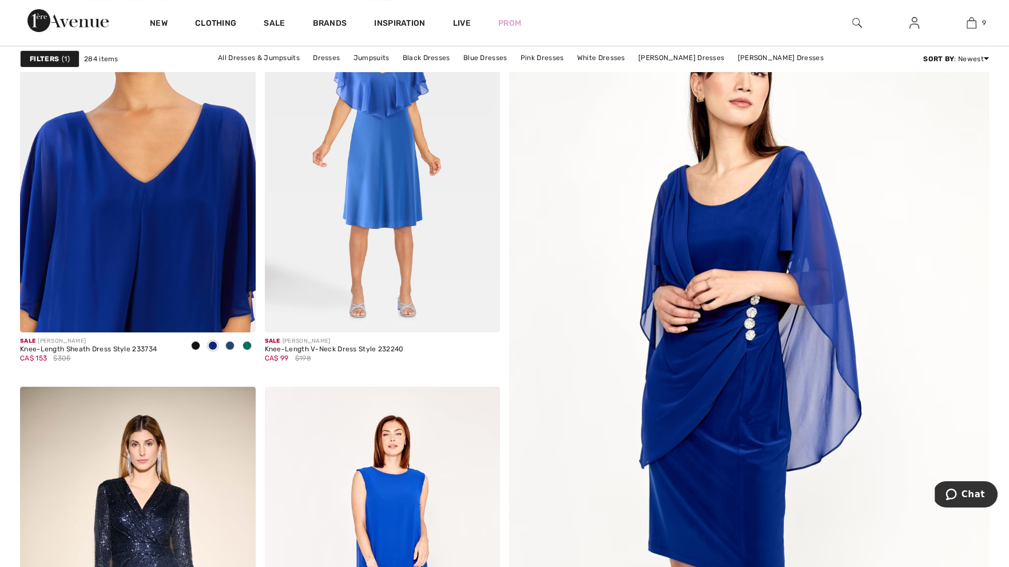
scroll to position [76, 0]
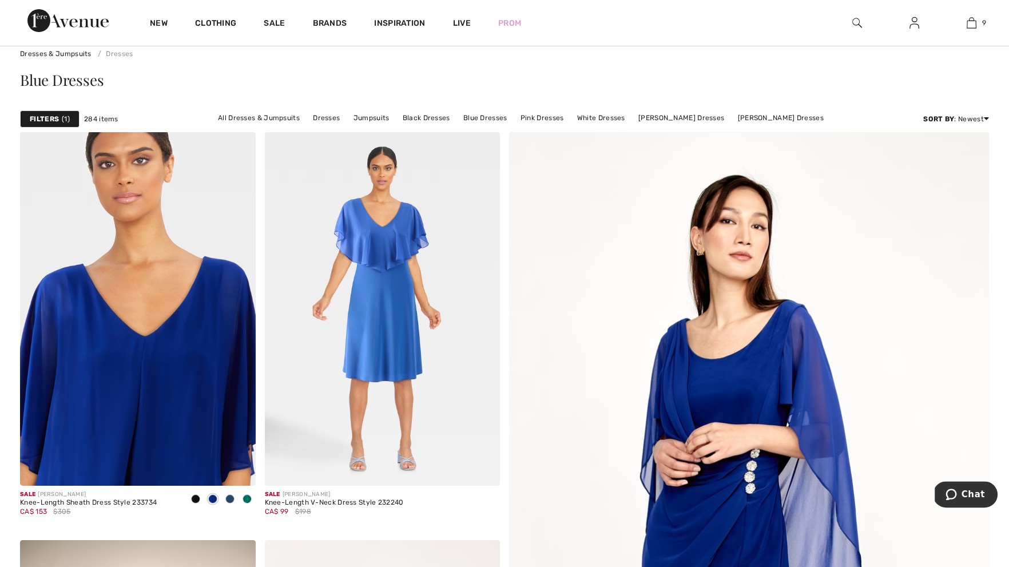
click at [706, 1] on div "New Clothing Sale Brands Inspiration Live Prom 9 Added to Bag [PERSON_NAME] V-n…" at bounding box center [504, 23] width 1009 height 46
